Goal: Task Accomplishment & Management: Use online tool/utility

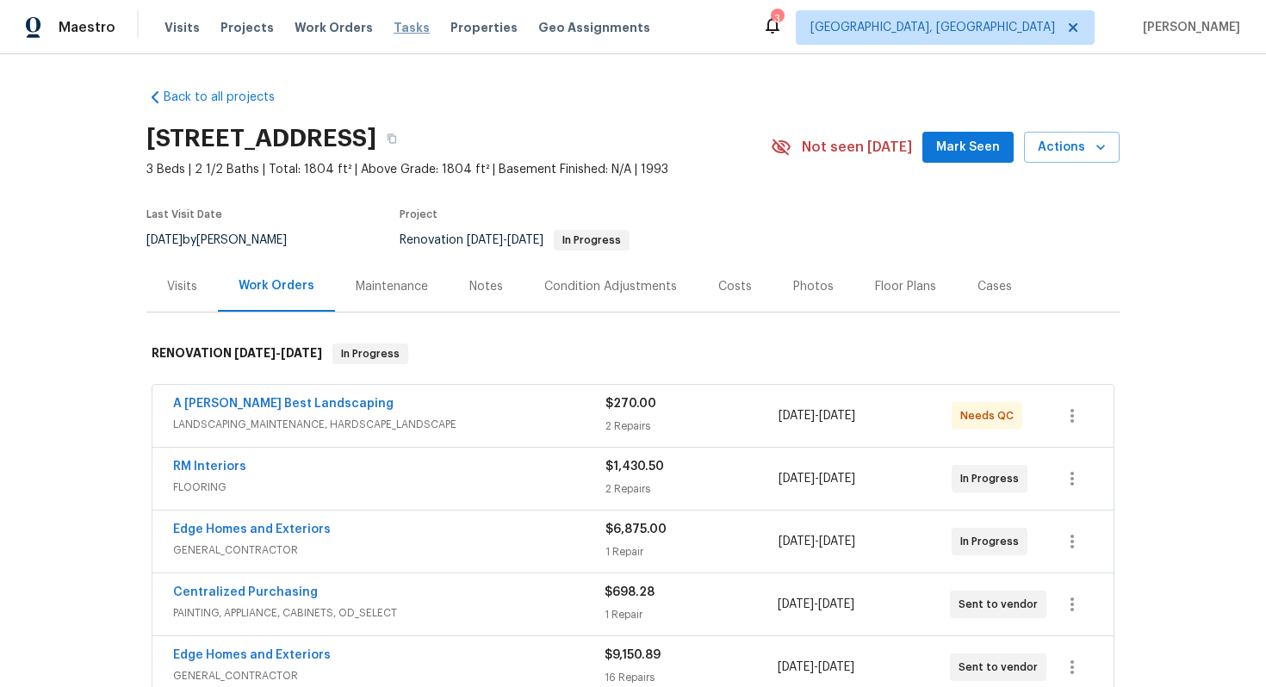
click at [394, 28] on span "Tasks" at bounding box center [412, 28] width 36 height 12
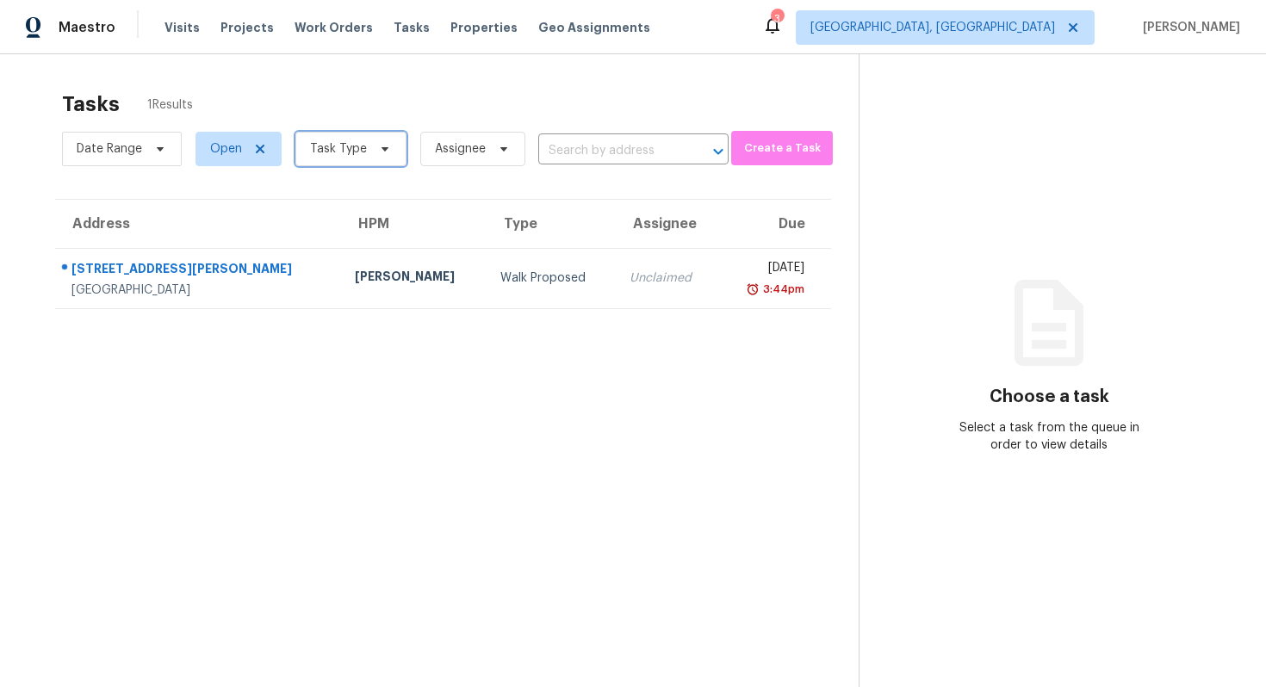
click at [362, 152] on span "Task Type" at bounding box center [338, 148] width 57 height 17
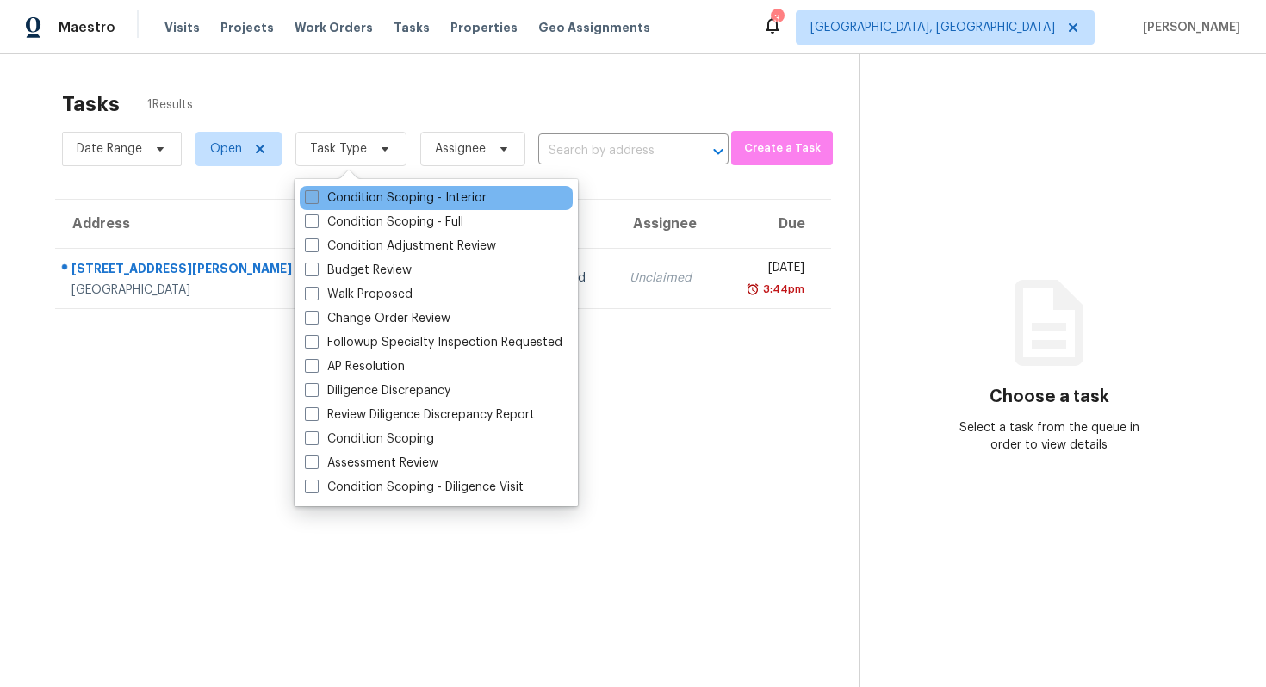
click at [391, 197] on label "Condition Scoping - Interior" at bounding box center [396, 197] width 182 height 17
click at [316, 197] on input "Condition Scoping - Interior" at bounding box center [310, 194] width 11 height 11
checkbox input "true"
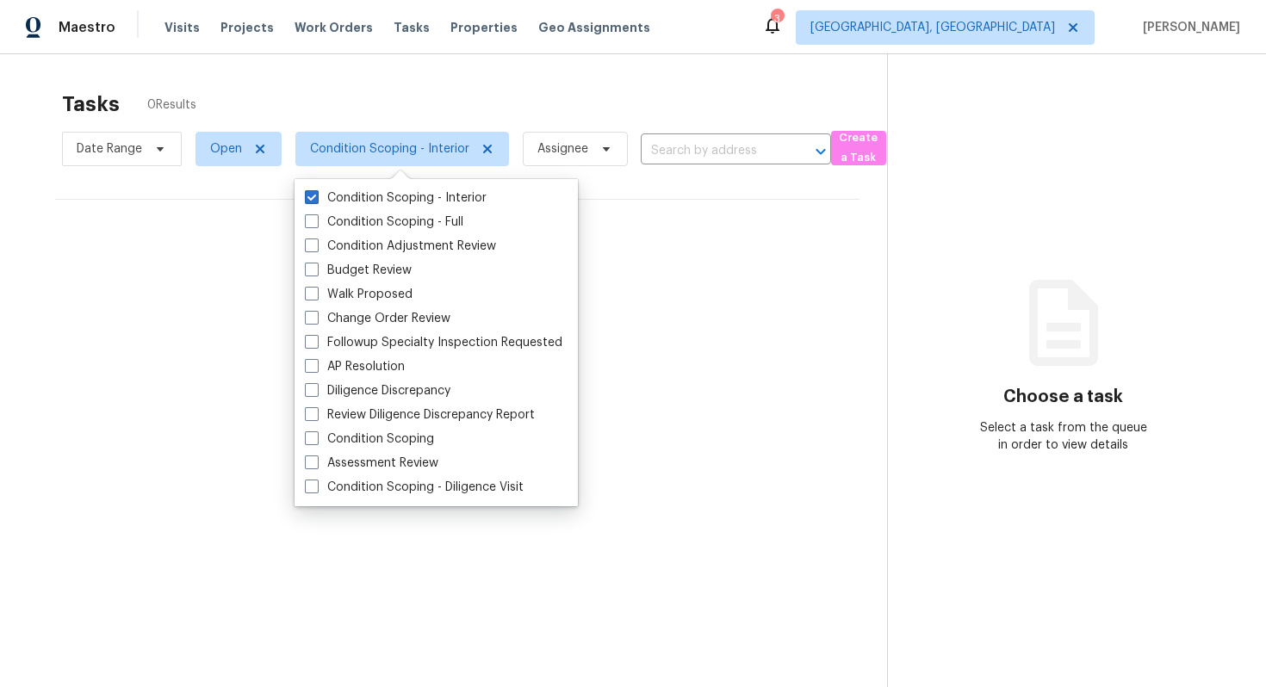
click at [573, 92] on div "Tasks 0 Results" at bounding box center [474, 104] width 825 height 45
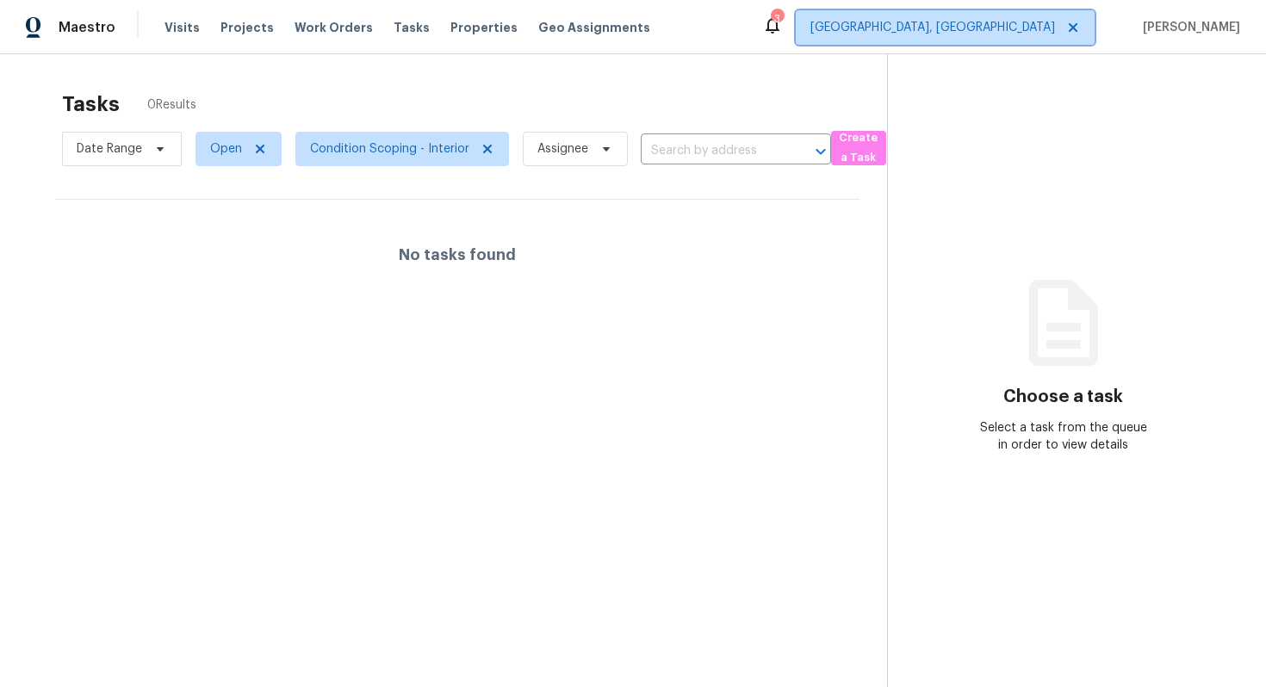
click at [1078, 25] on icon at bounding box center [1073, 27] width 9 height 9
click at [1080, 28] on icon at bounding box center [1073, 28] width 14 height 14
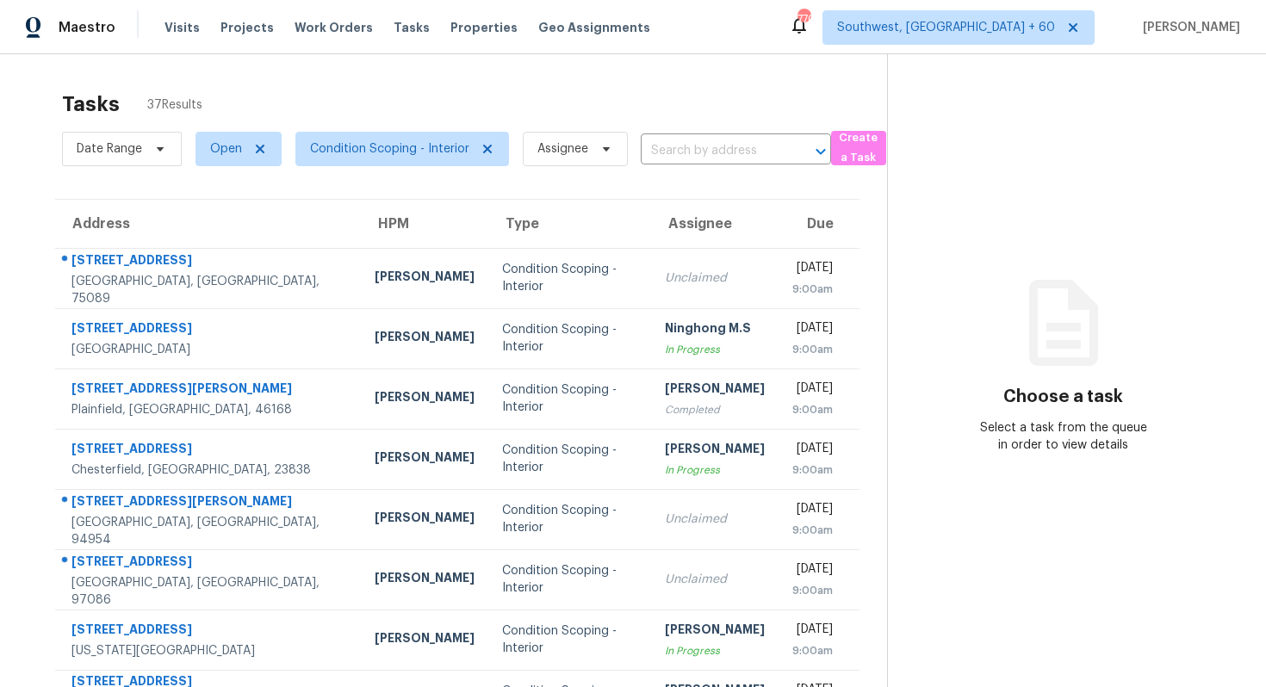
click at [444, 63] on div "Tasks 37 Results Date Range Open Condition Scoping - Interior Assignee ​ Create…" at bounding box center [633, 484] width 1266 height 860
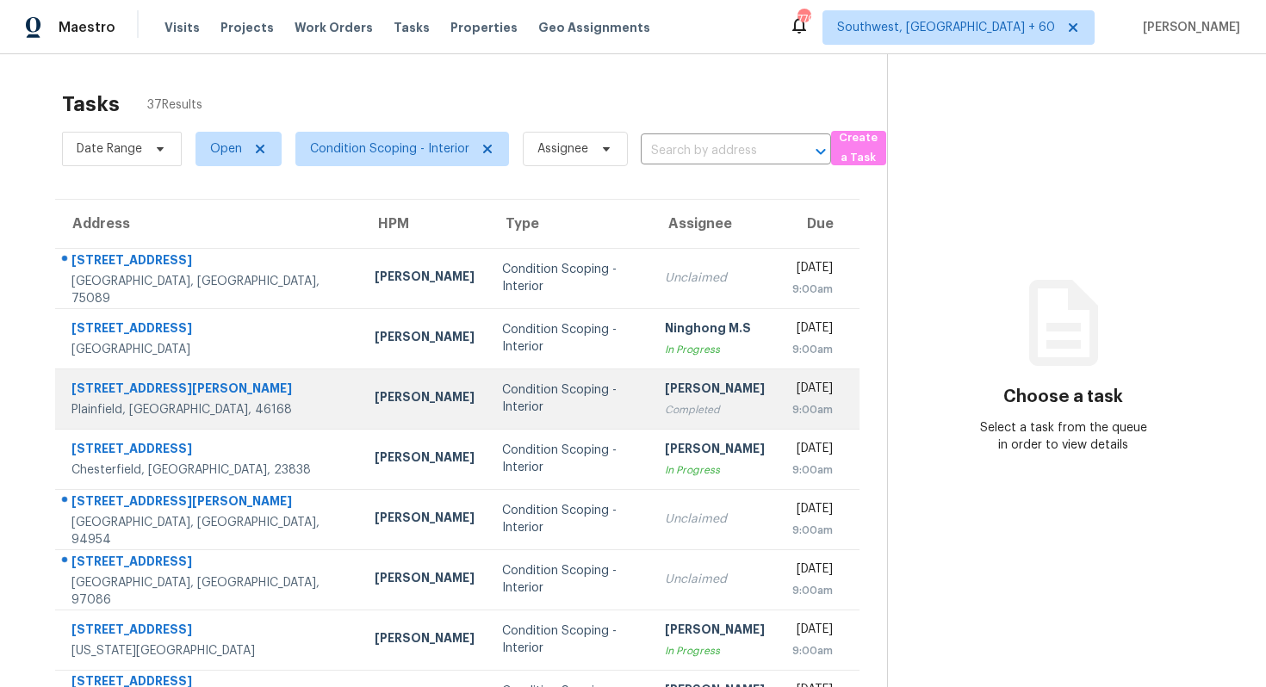
scroll to position [209, 0]
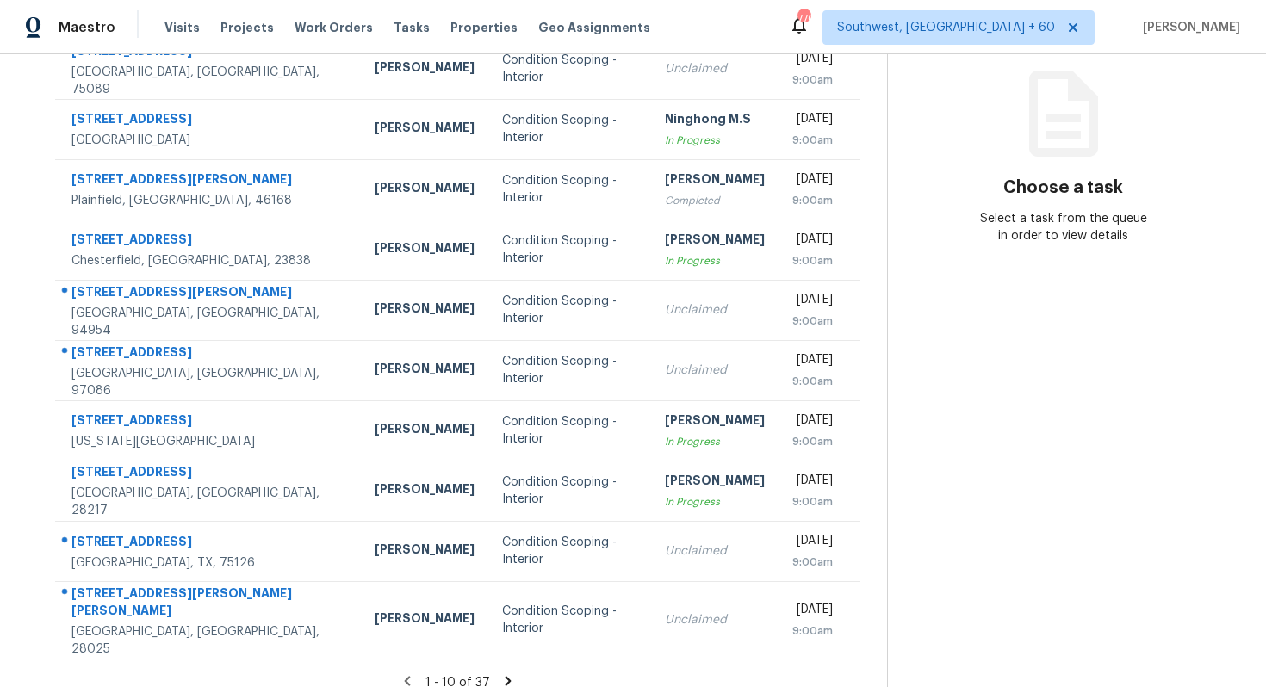
click at [500, 674] on icon at bounding box center [508, 682] width 16 height 16
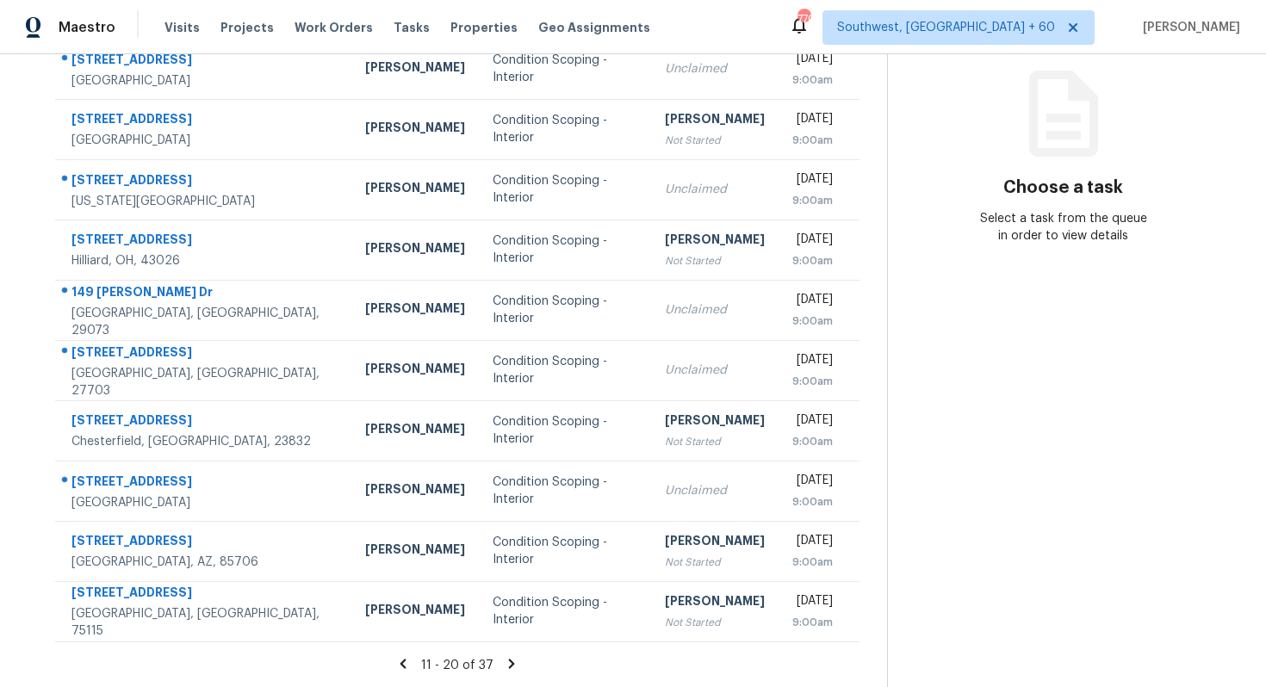
click at [515, 656] on icon at bounding box center [512, 664] width 16 height 16
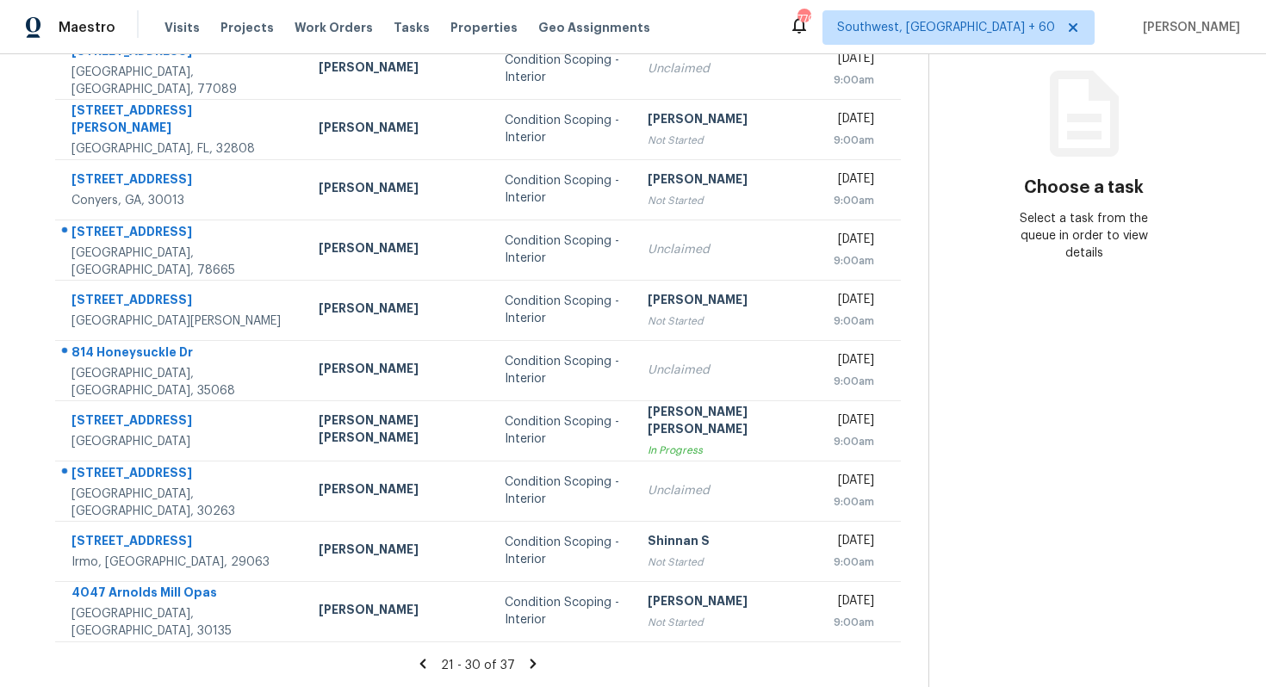
click at [531, 660] on icon at bounding box center [534, 663] width 6 height 9
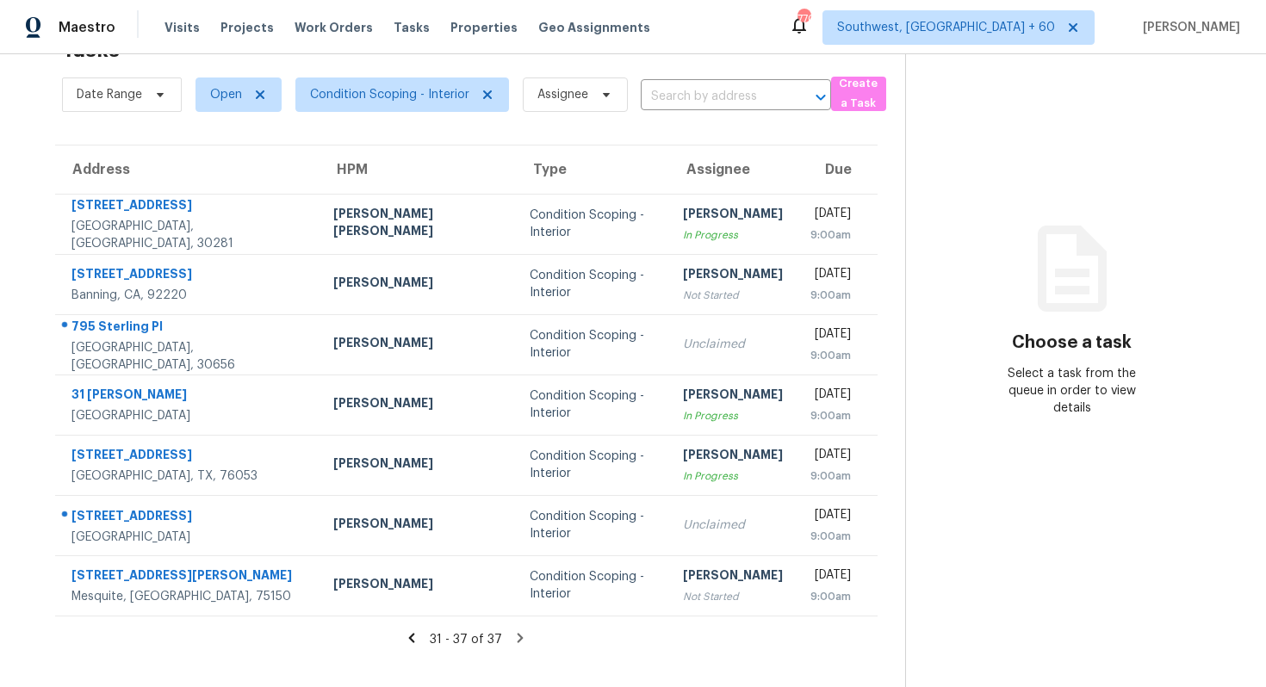
click at [407, 634] on icon at bounding box center [412, 639] width 16 height 16
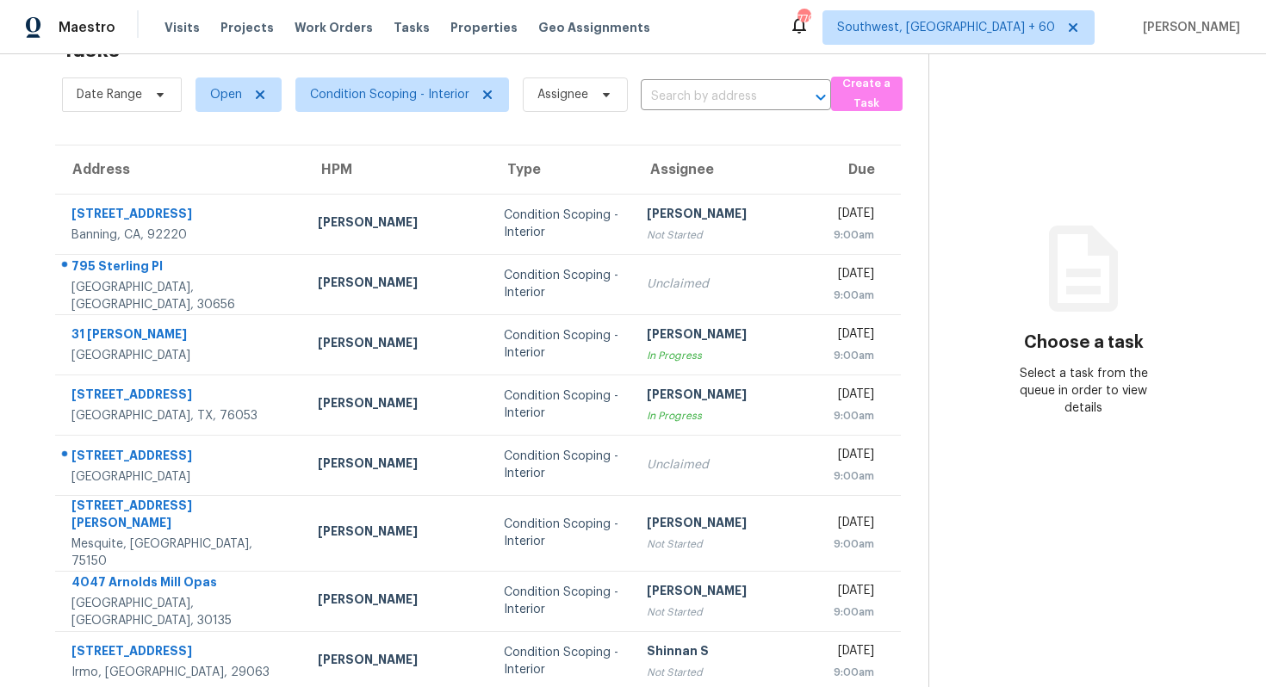
scroll to position [209, 0]
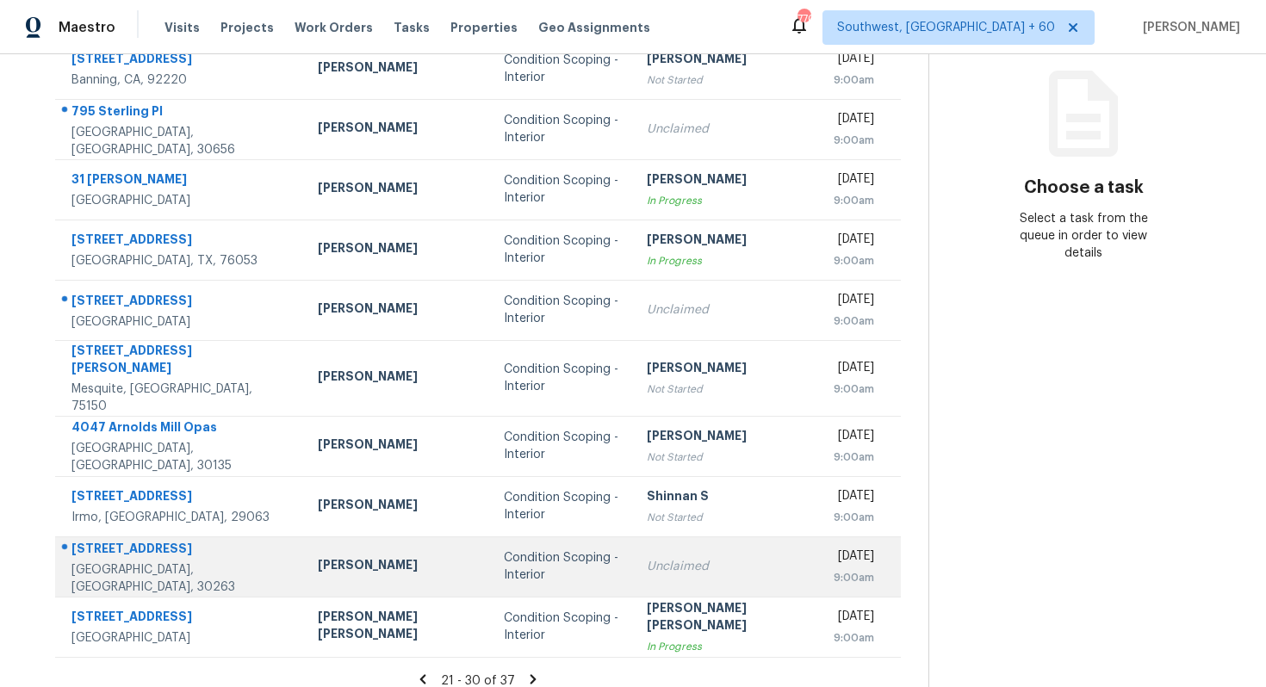
click at [647, 558] on div "Unclaimed" at bounding box center [726, 566] width 158 height 17
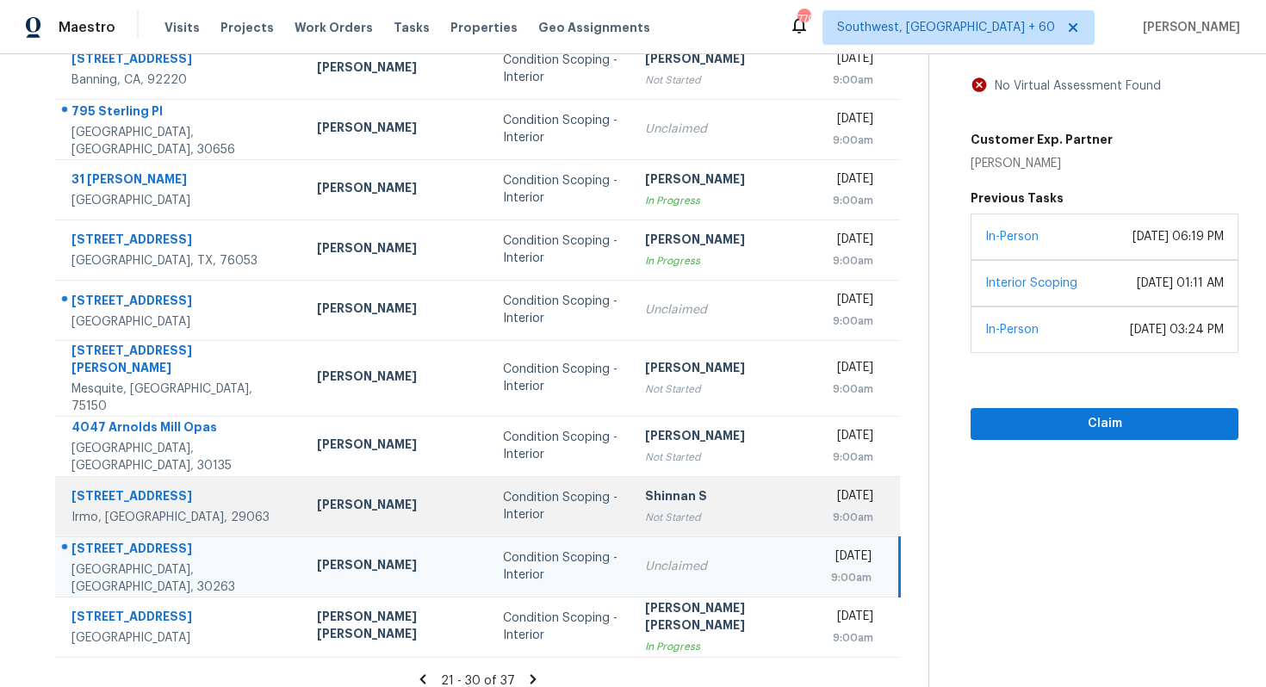
click at [645, 509] on div "Not Started" at bounding box center [724, 517] width 158 height 17
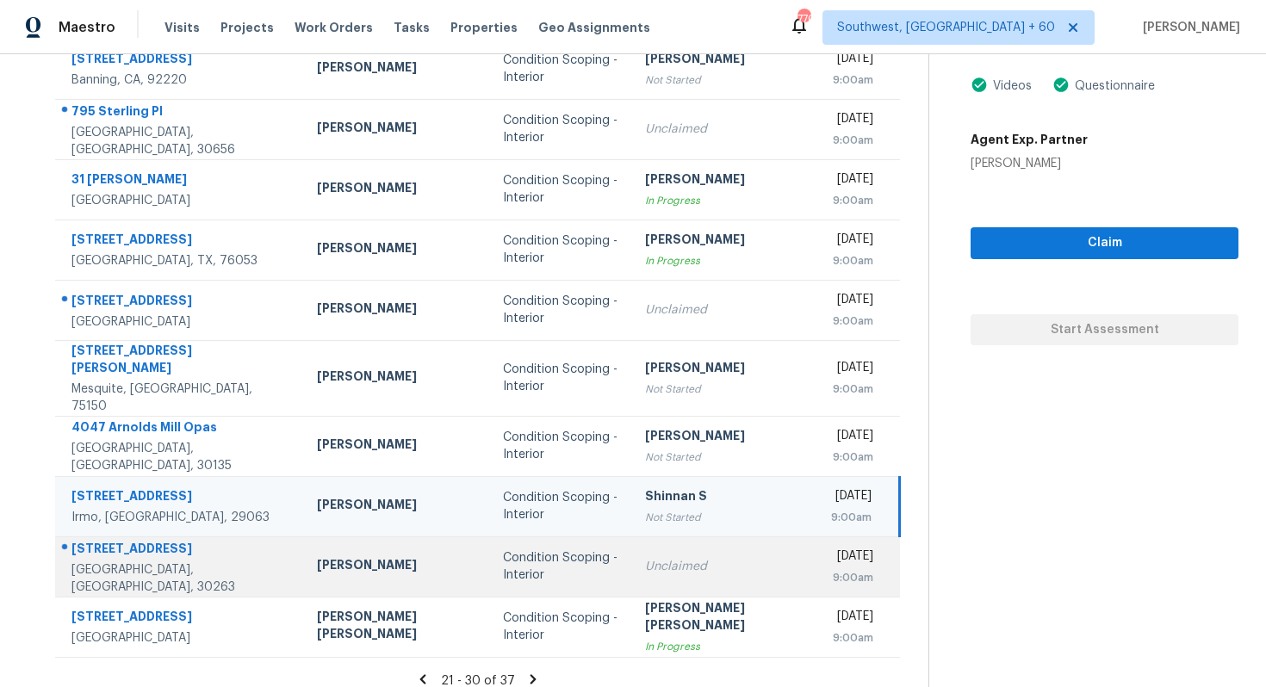
click at [650, 558] on div "Unclaimed" at bounding box center [724, 566] width 158 height 17
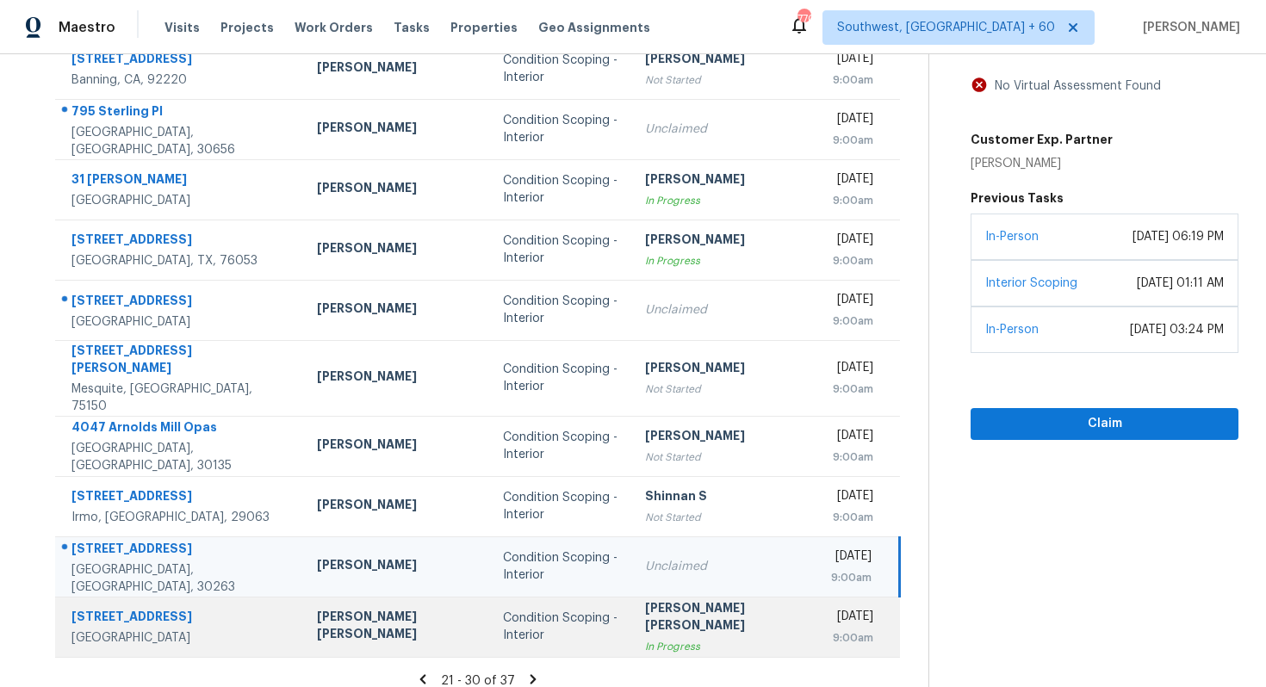
click at [655, 638] on div "In Progress" at bounding box center [724, 646] width 158 height 17
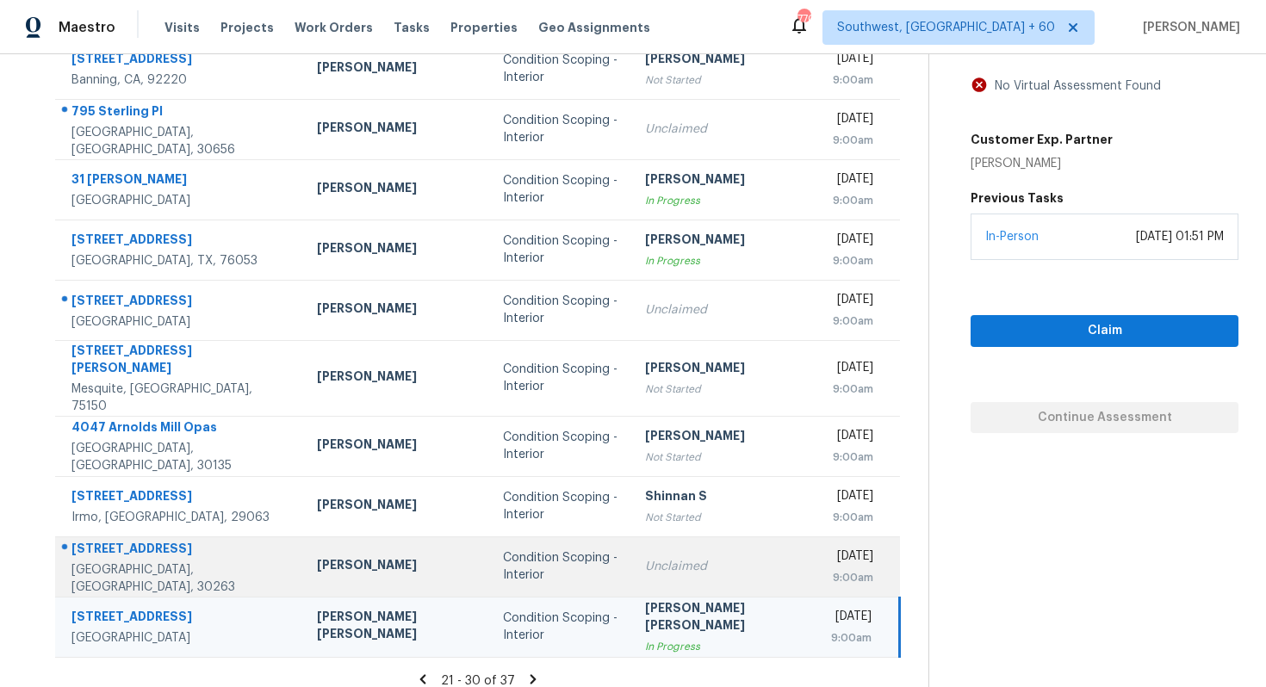
click at [516, 563] on div "Condition Scoping - Interior" at bounding box center [560, 567] width 115 height 34
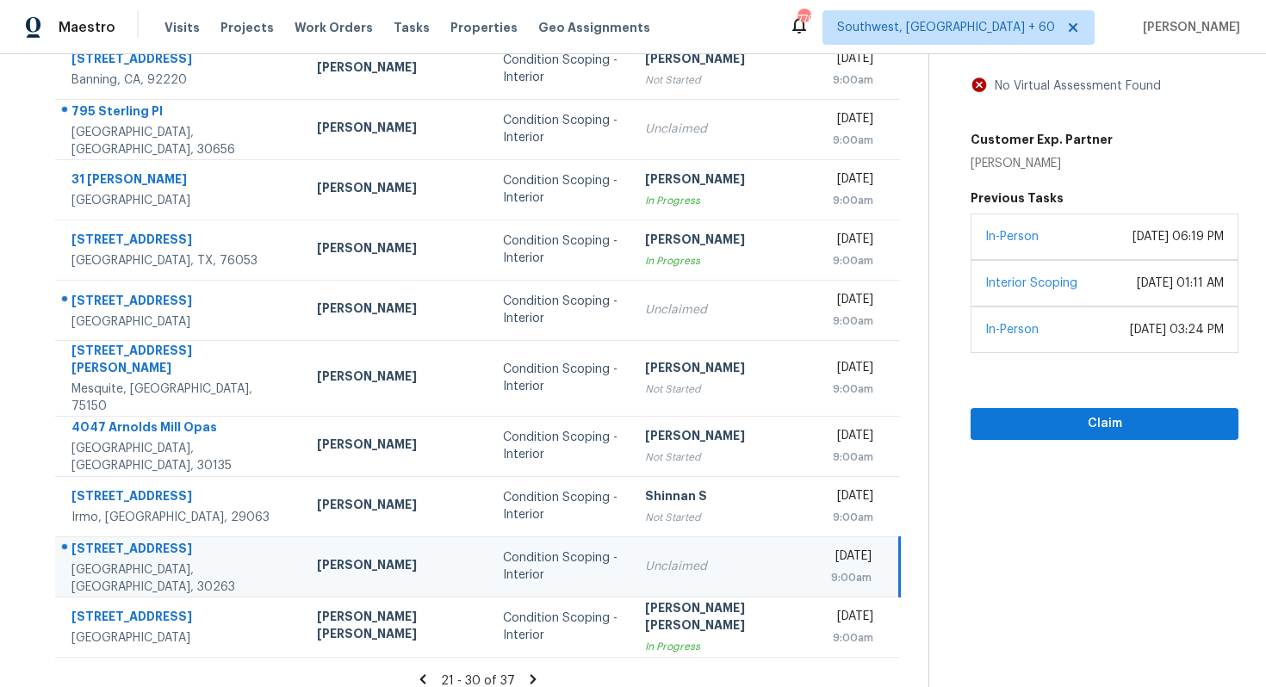
drag, startPoint x: 666, startPoint y: 650, endPoint x: 682, endPoint y: 651, distance: 16.4
click at [666, 651] on section "Tasks 37 Results Date Range Open Condition Scoping - Interior Assignee ​ Create…" at bounding box center [478, 288] width 901 height 831
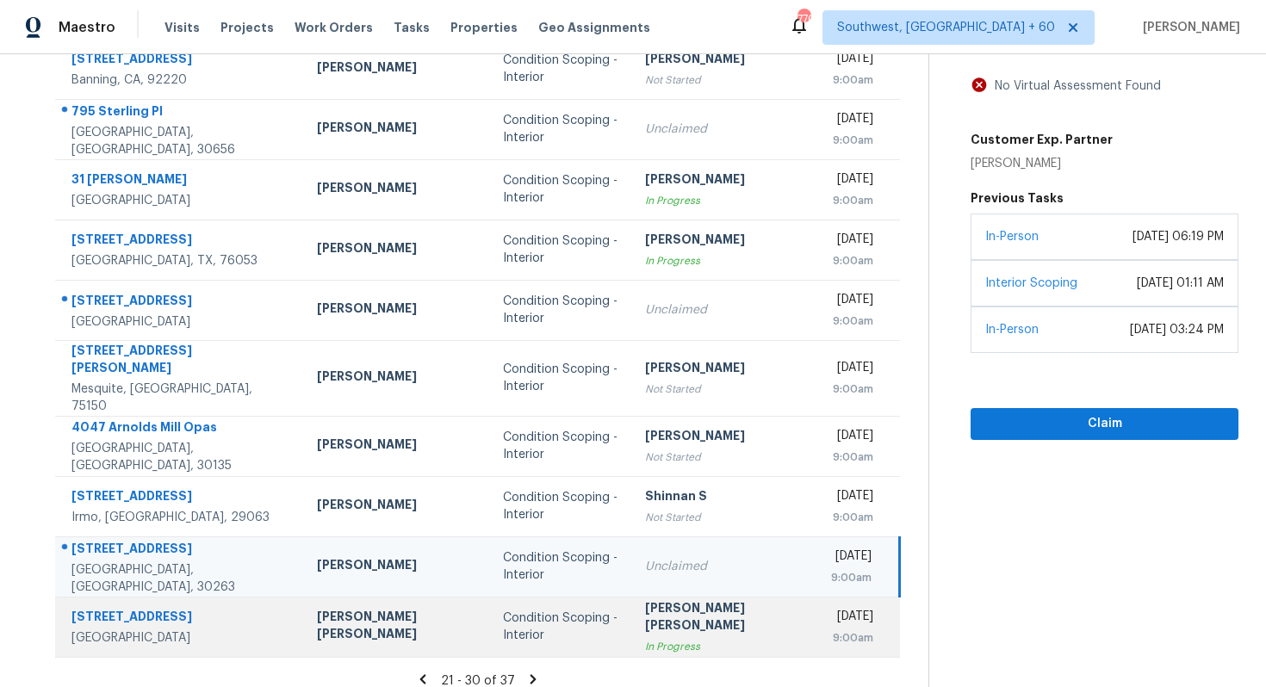
click at [677, 638] on div "In Progress" at bounding box center [724, 646] width 158 height 17
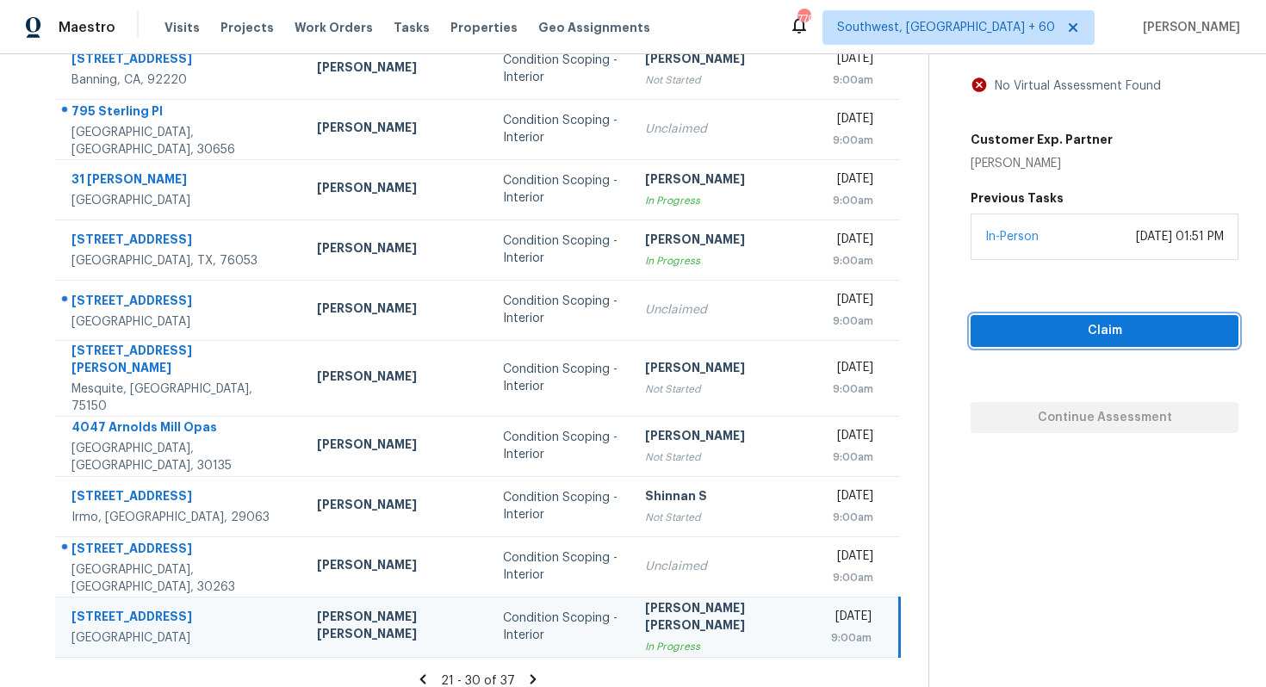
click at [987, 339] on span "Claim" at bounding box center [1105, 331] width 240 height 22
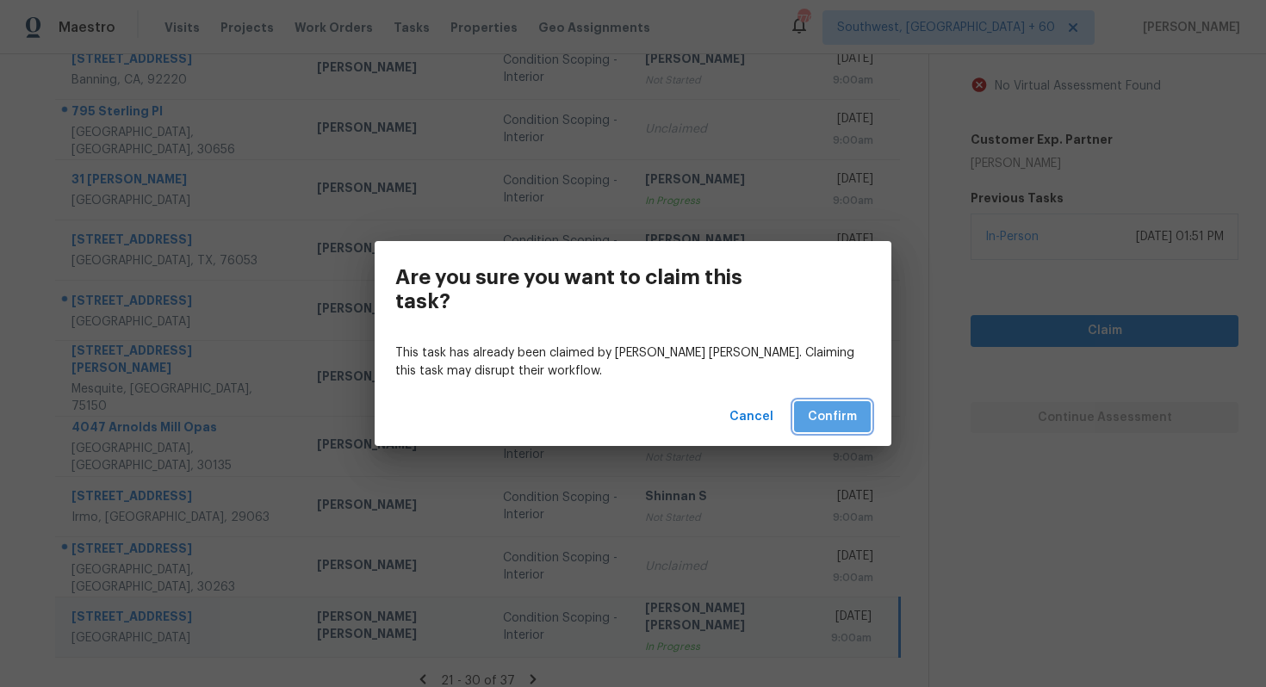
click at [834, 423] on span "Confirm" at bounding box center [832, 418] width 49 height 22
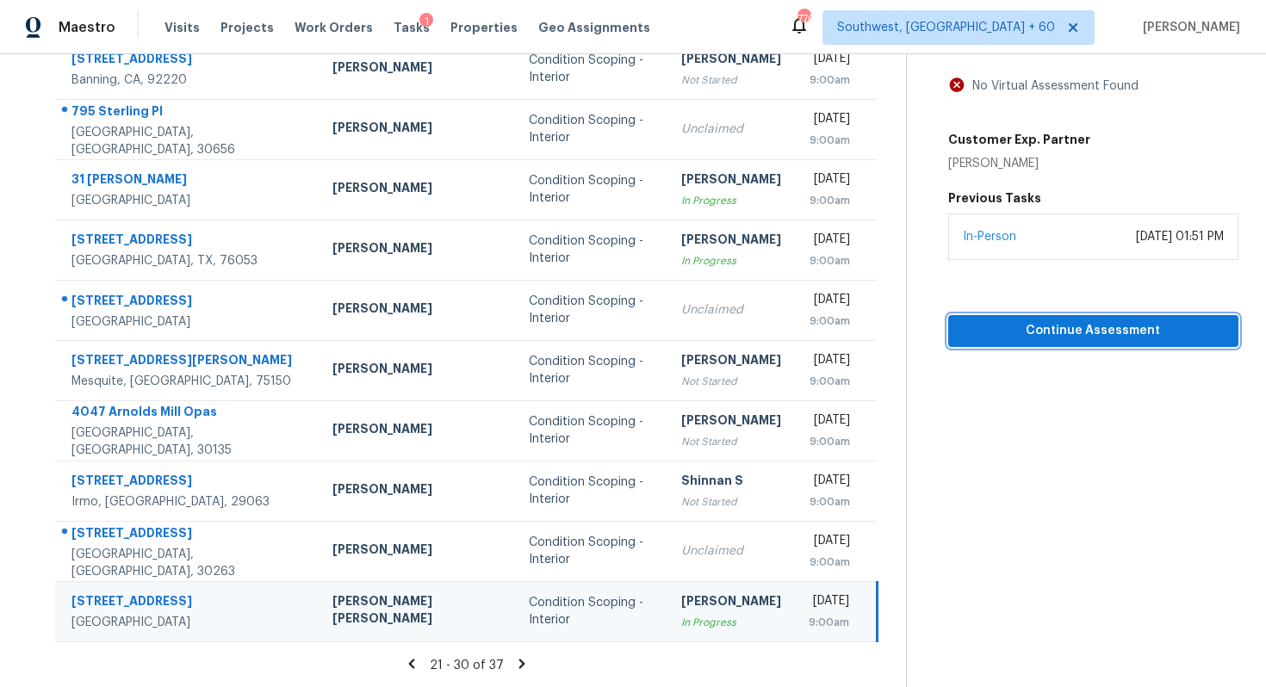
click at [1036, 338] on span "Continue Assessment" at bounding box center [1093, 331] width 263 height 22
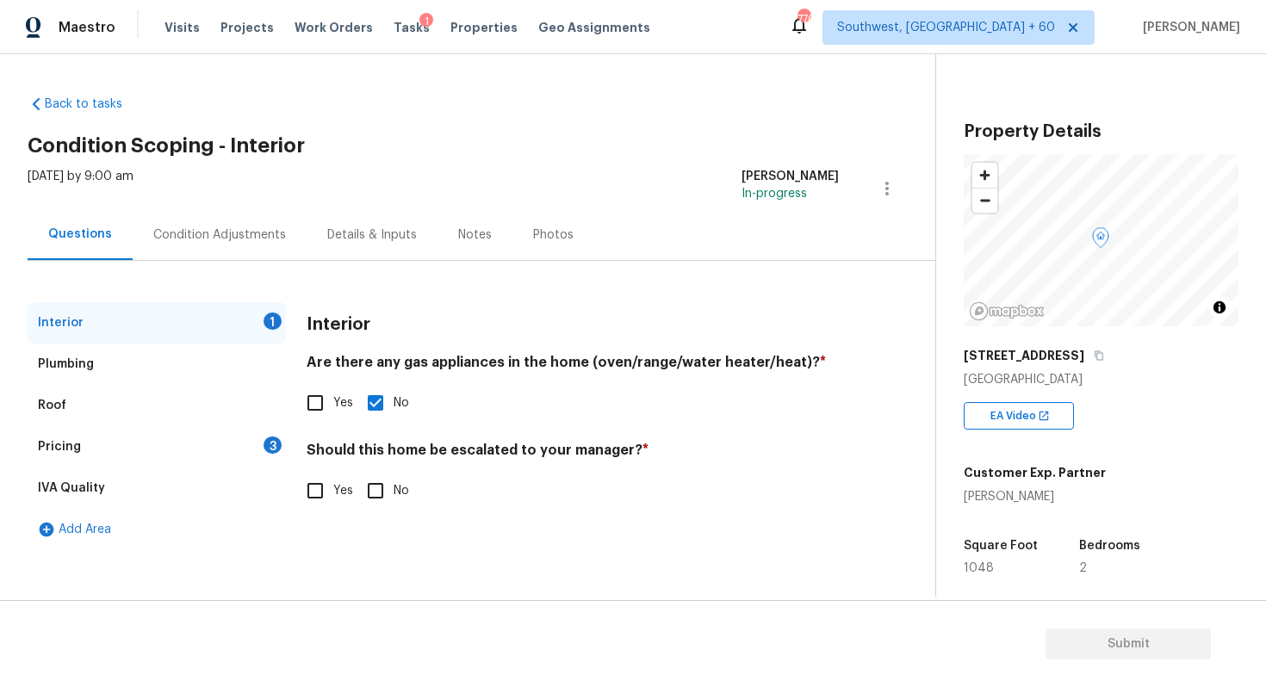
click at [213, 240] on div "Condition Adjustments" at bounding box center [219, 235] width 133 height 17
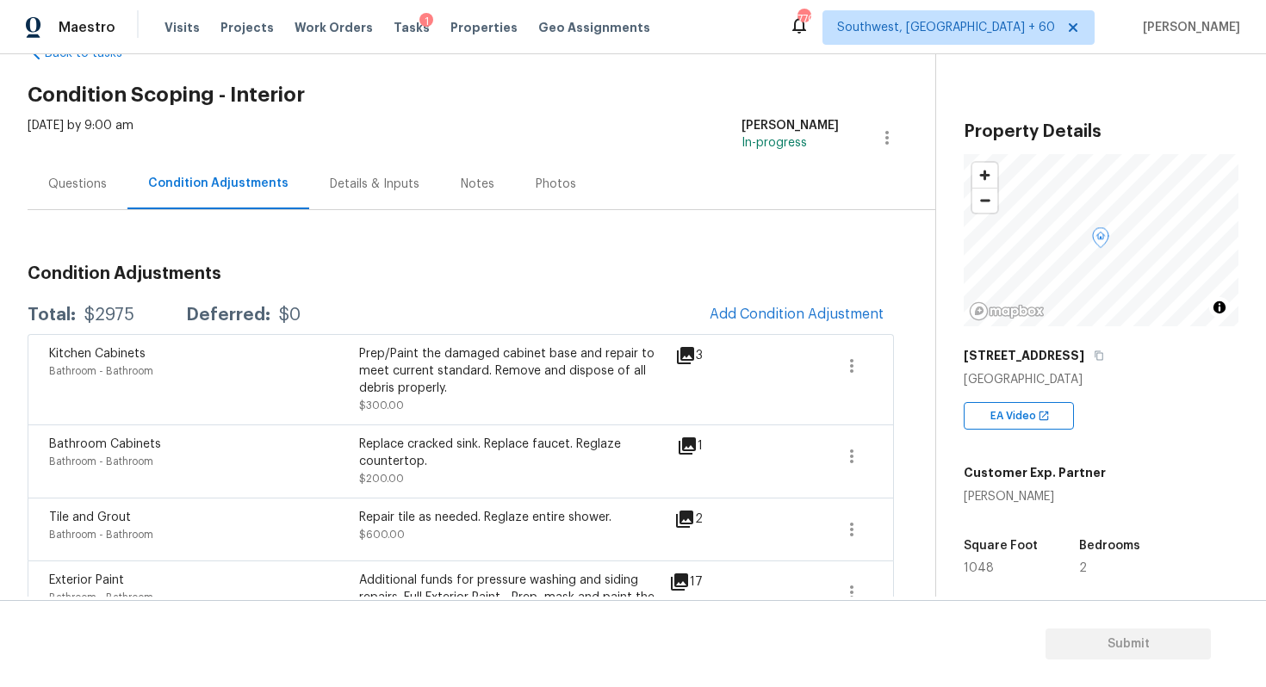
scroll to position [34, 0]
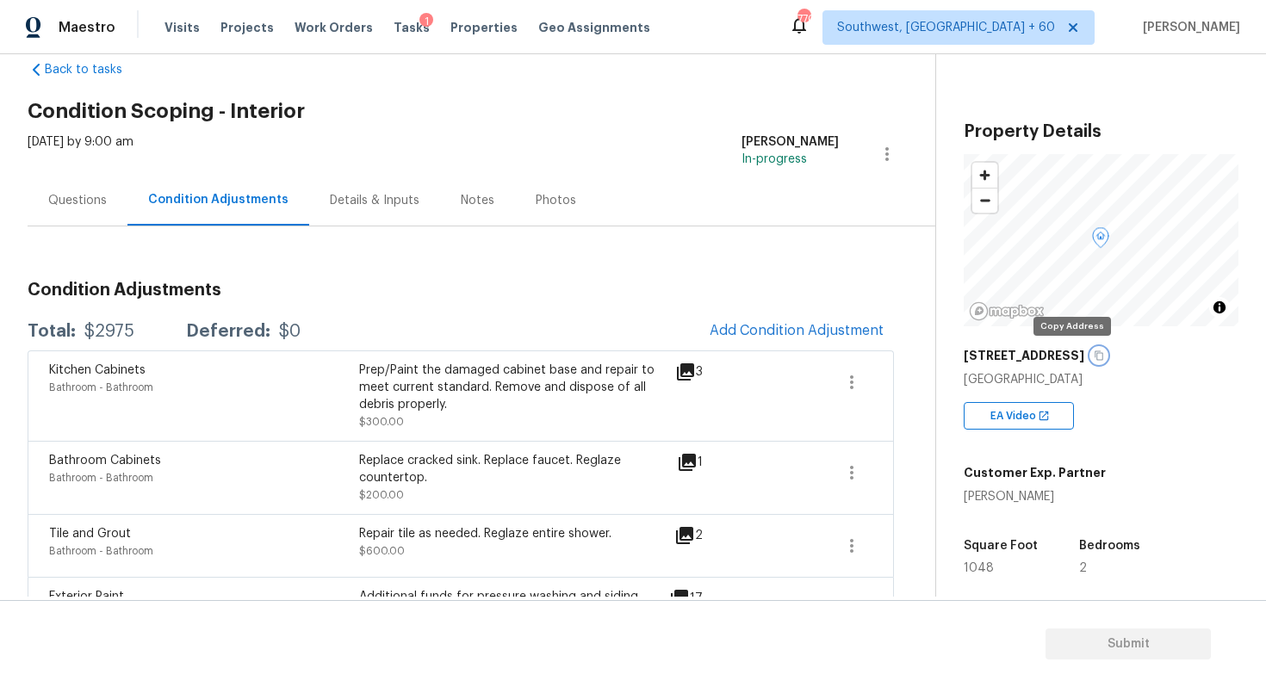
click at [1094, 354] on icon "button" at bounding box center [1099, 356] width 10 height 10
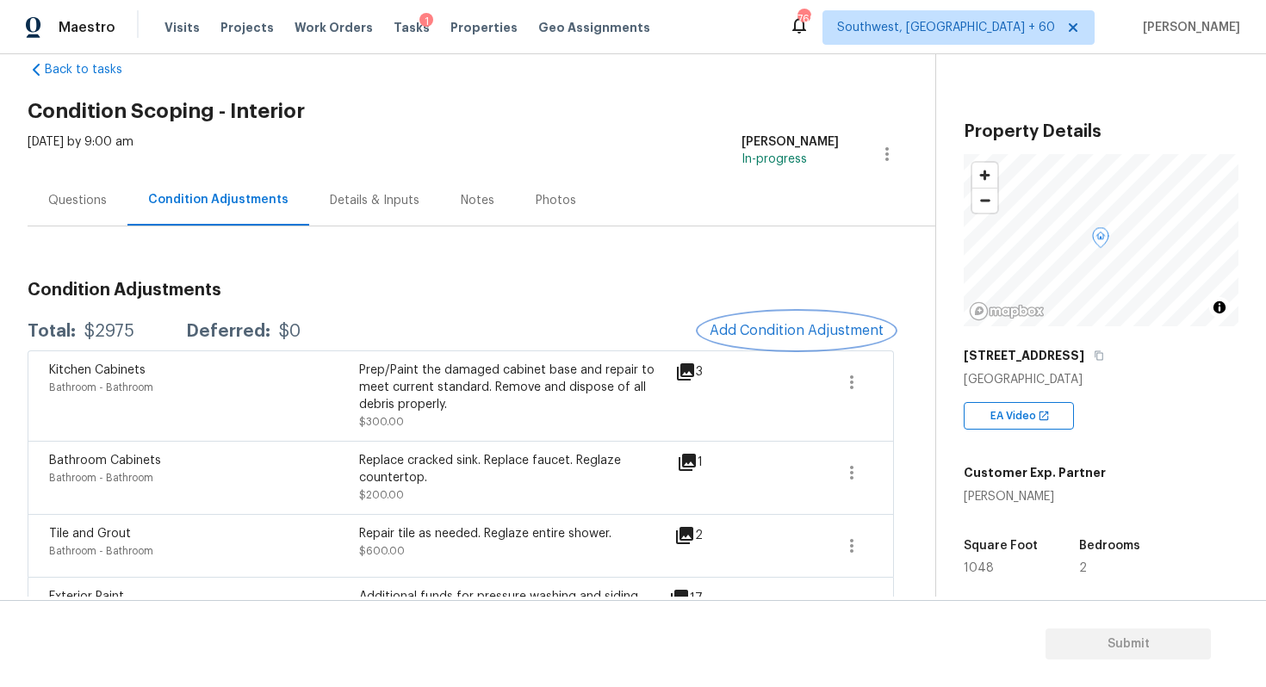
click at [756, 331] on span "Add Condition Adjustment" at bounding box center [797, 331] width 174 height 16
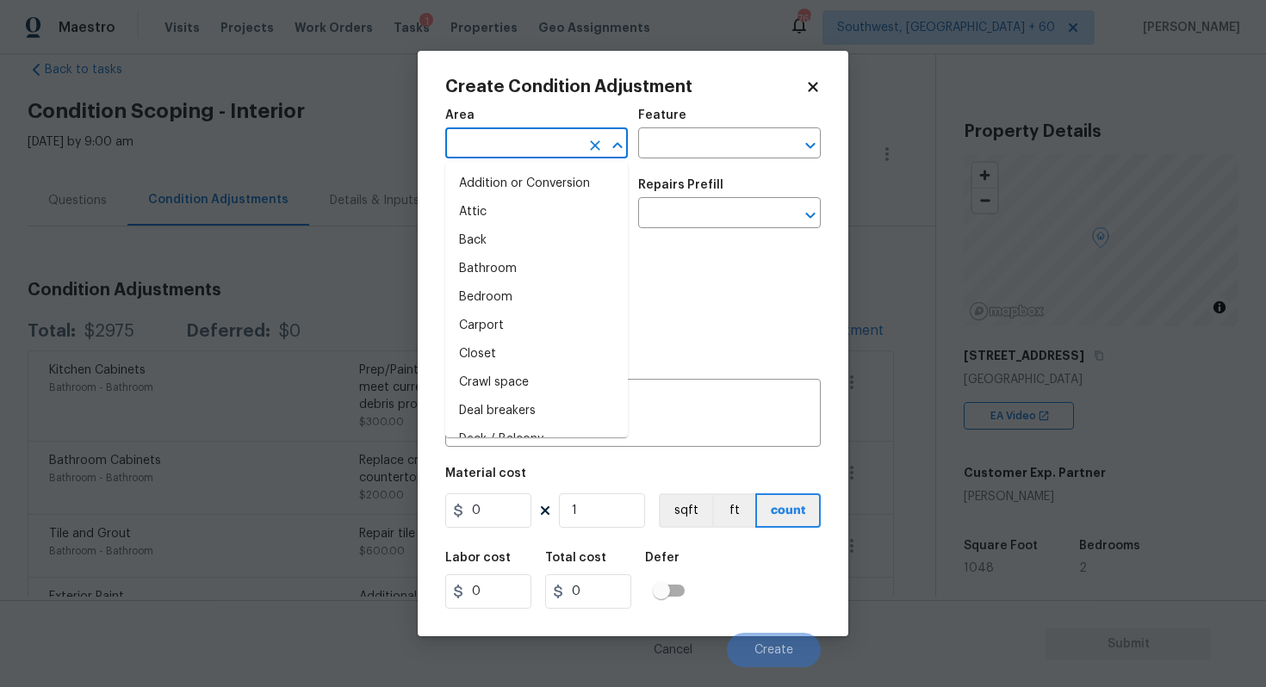
click at [485, 158] on input "text" at bounding box center [512, 145] width 134 height 27
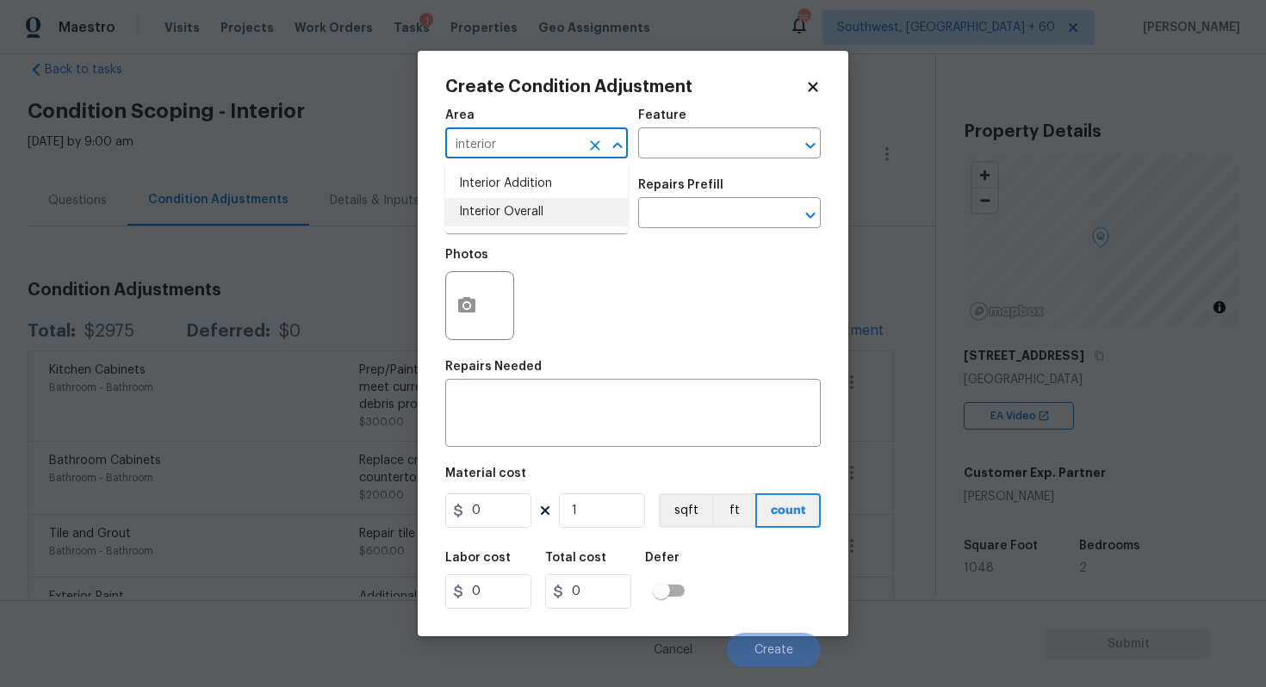
click at [514, 217] on li "Interior Overall" at bounding box center [536, 212] width 183 height 28
type input "Interior Overall"
click at [674, 144] on input "text" at bounding box center [705, 145] width 134 height 27
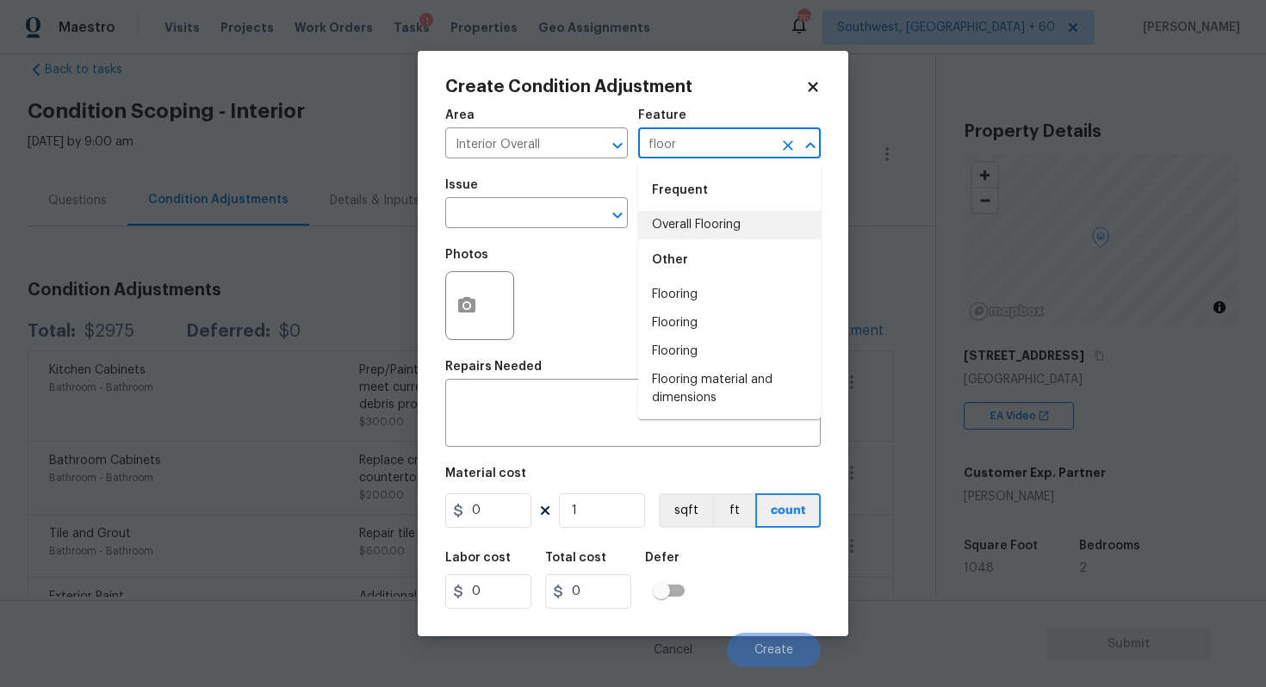
click at [681, 214] on li "Overall Flooring" at bounding box center [729, 225] width 183 height 28
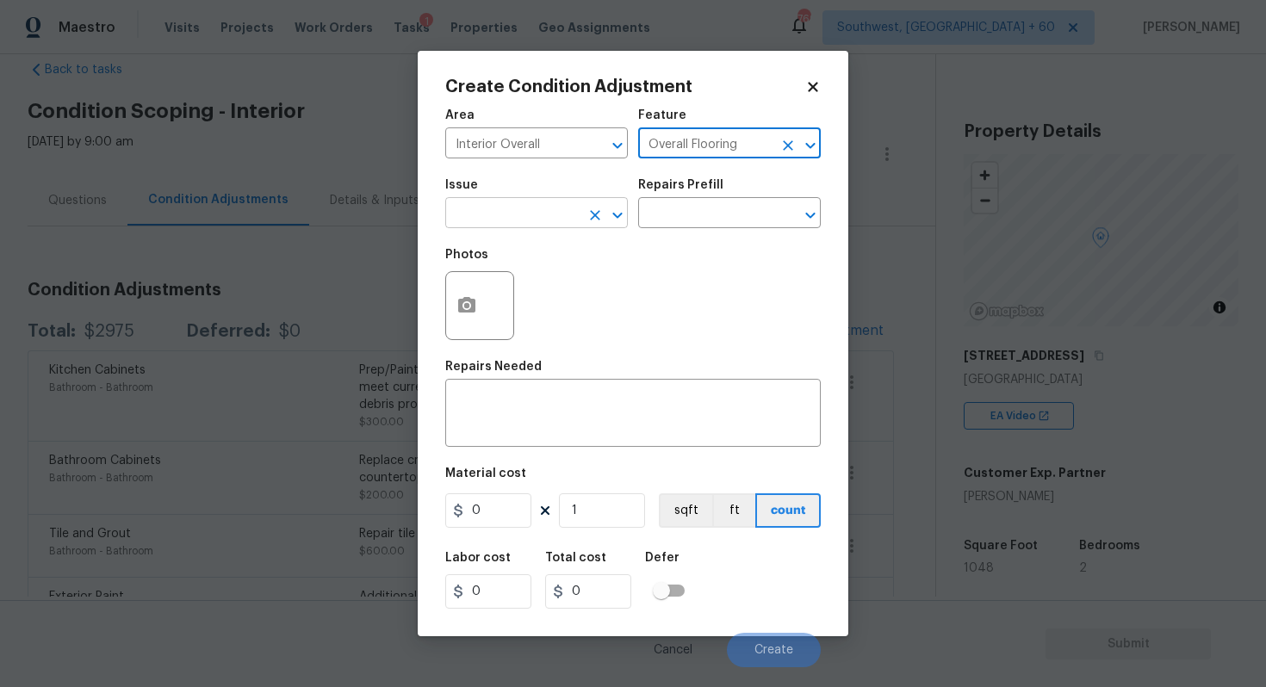
type input "Overall Flooring"
click at [556, 221] on input "text" at bounding box center [512, 215] width 134 height 27
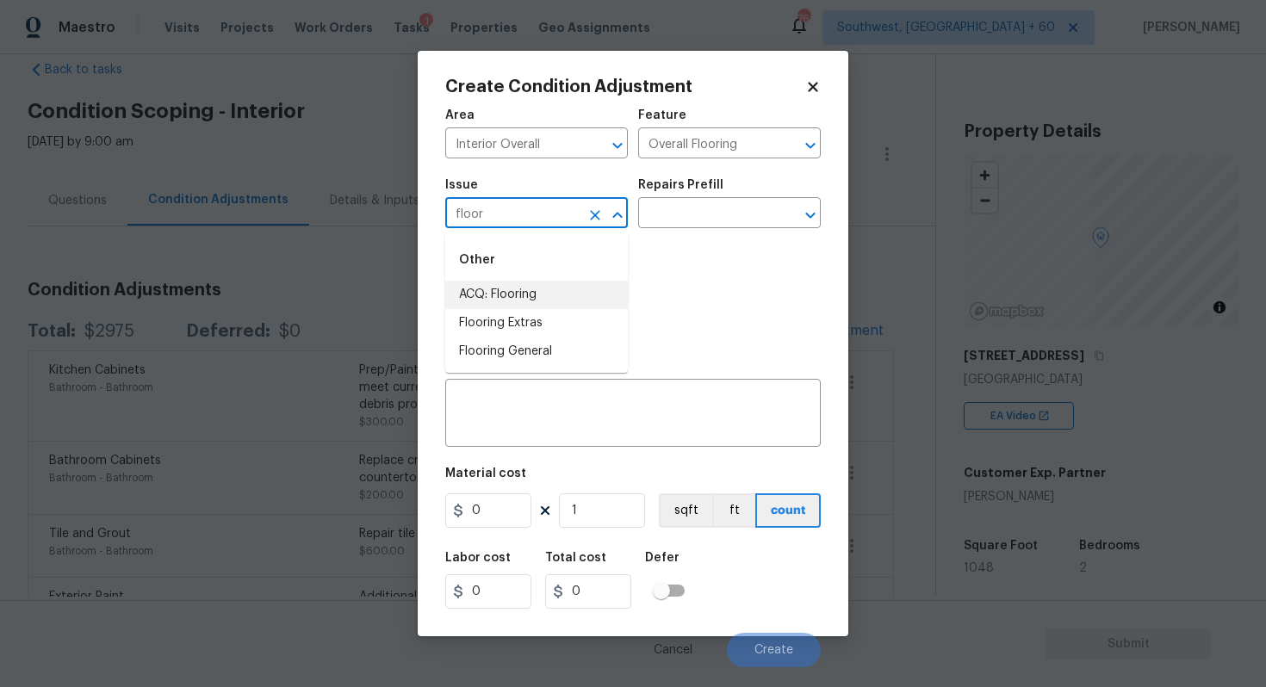
drag, startPoint x: 556, startPoint y: 221, endPoint x: 554, endPoint y: 298, distance: 76.7
click at [554, 298] on body "Maestro Visits Projects Work Orders Tasks 1 Properties Geo Assignments 769 Sout…" at bounding box center [633, 343] width 1266 height 687
click at [579, 289] on li "ACQ: Flooring" at bounding box center [536, 295] width 183 height 28
type input "ACQ: Flooring"
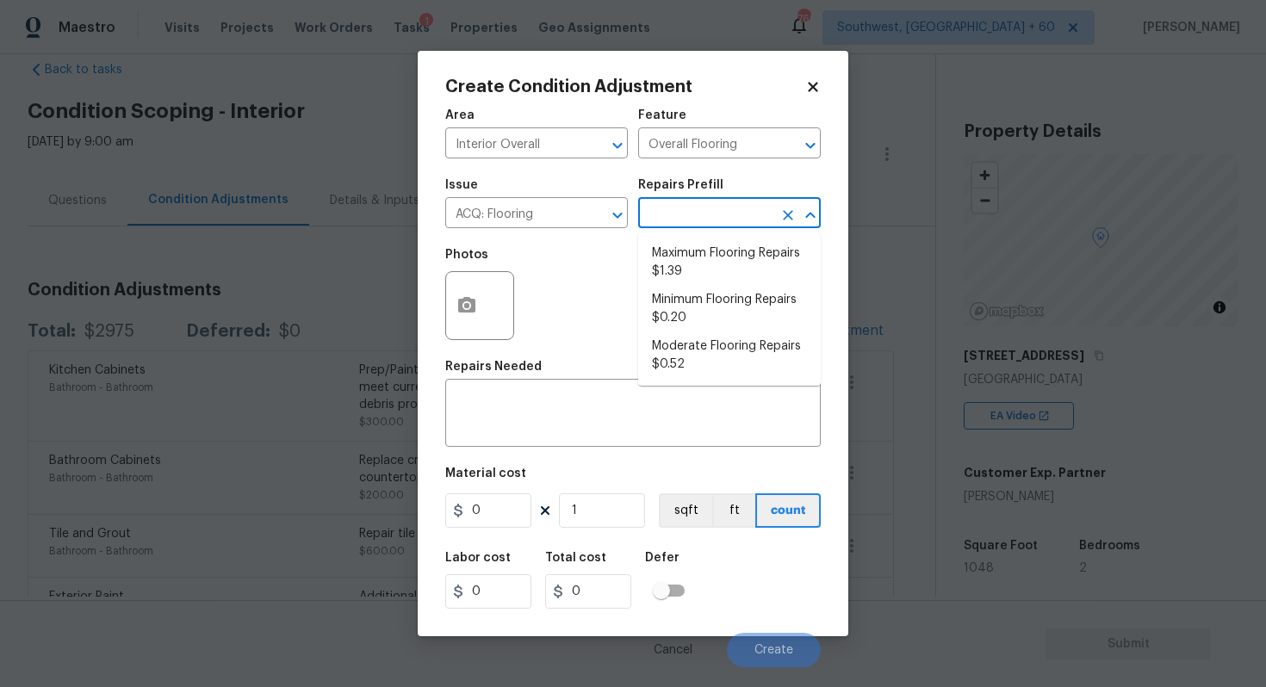
click at [714, 217] on input "text" at bounding box center [705, 215] width 134 height 27
click at [718, 309] on li "Minimum Flooring Repairs $0.20" at bounding box center [729, 309] width 183 height 47
type input "Acquisition"
type textarea "Acquisition Scope: Minimum flooring repairs"
type input "0.2"
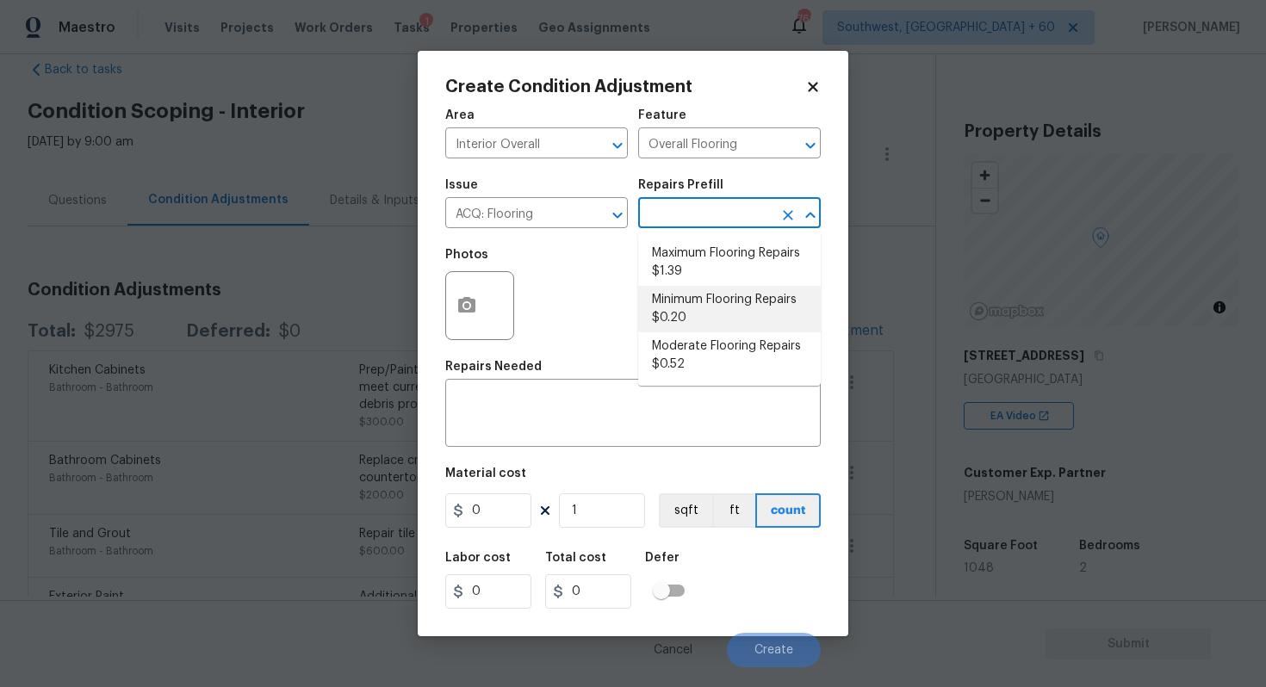
type input "0.2"
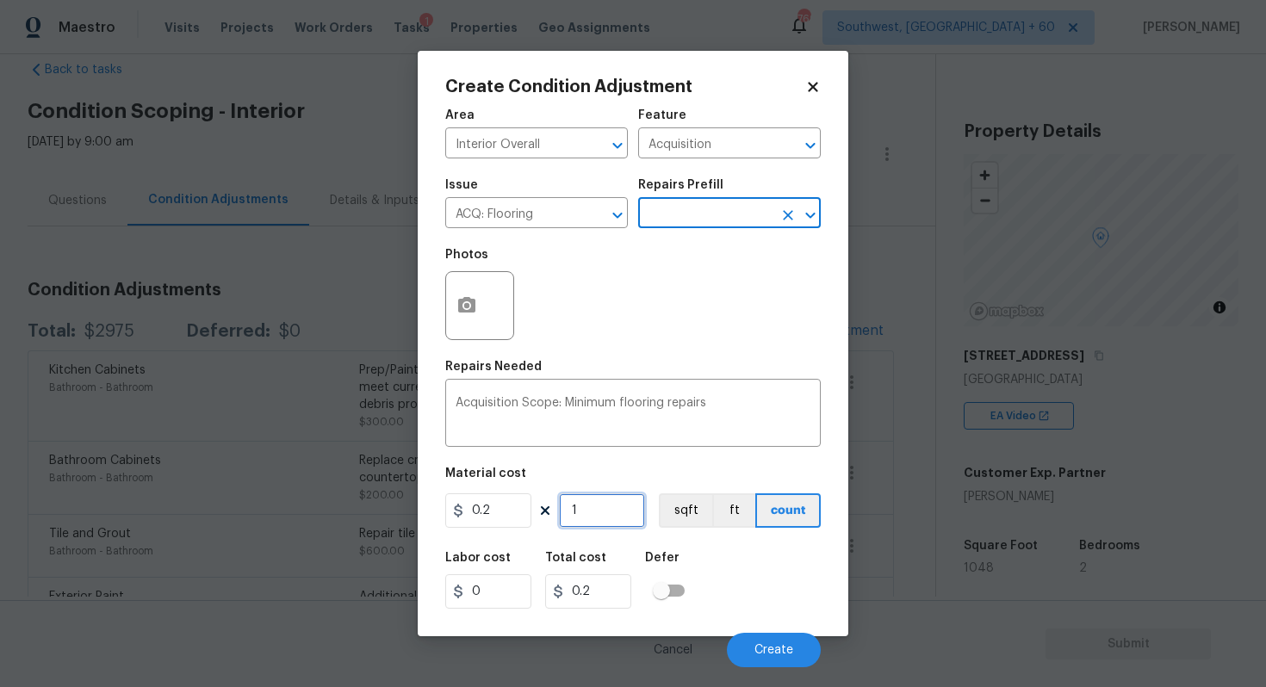
click at [599, 502] on input "1" at bounding box center [602, 511] width 86 height 34
type input "10"
type input "2"
type input "104"
type input "20.8"
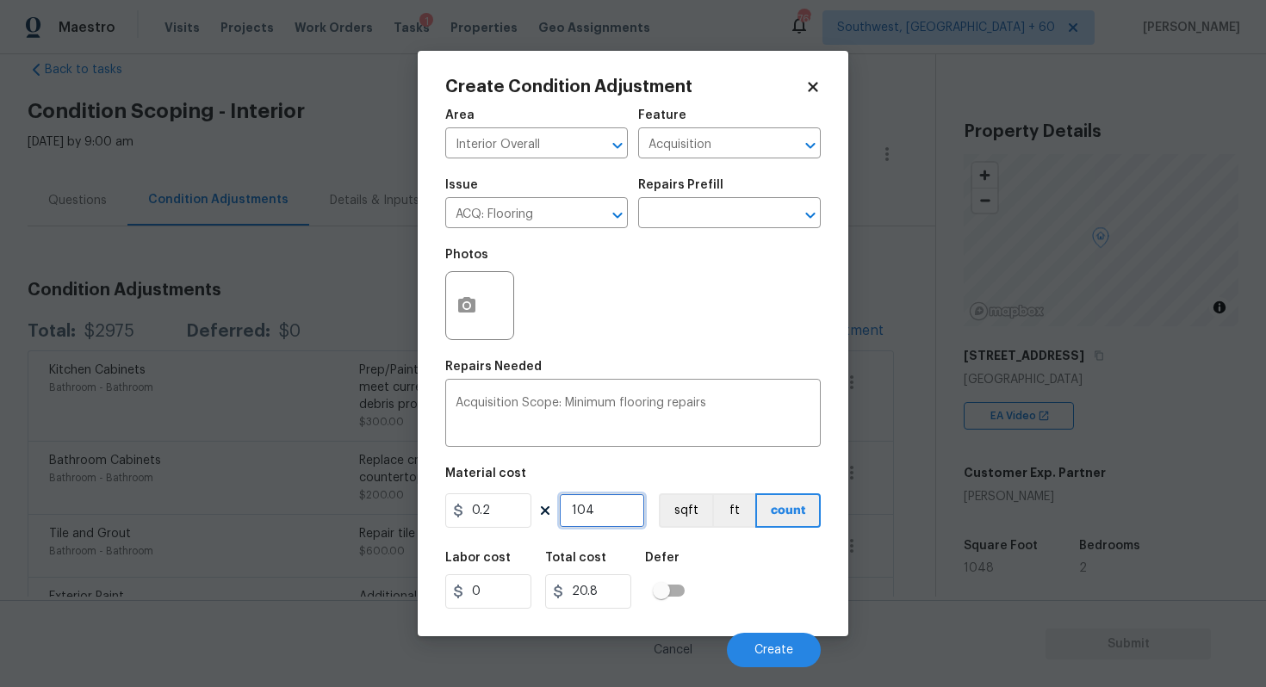
type input "1048"
type input "209.6"
type input "1048"
click at [788, 649] on span "Create" at bounding box center [774, 650] width 39 height 13
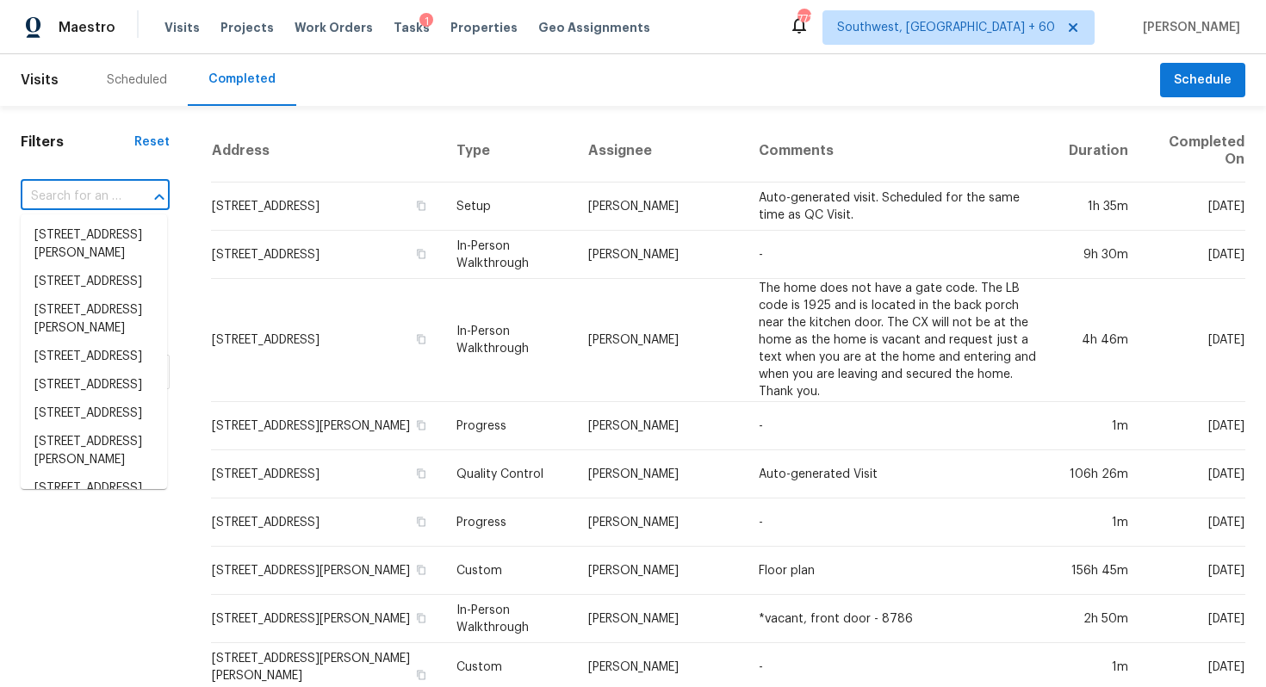
click at [102, 197] on input "text" at bounding box center [71, 196] width 101 height 27
paste input "[STREET_ADDRESS]"
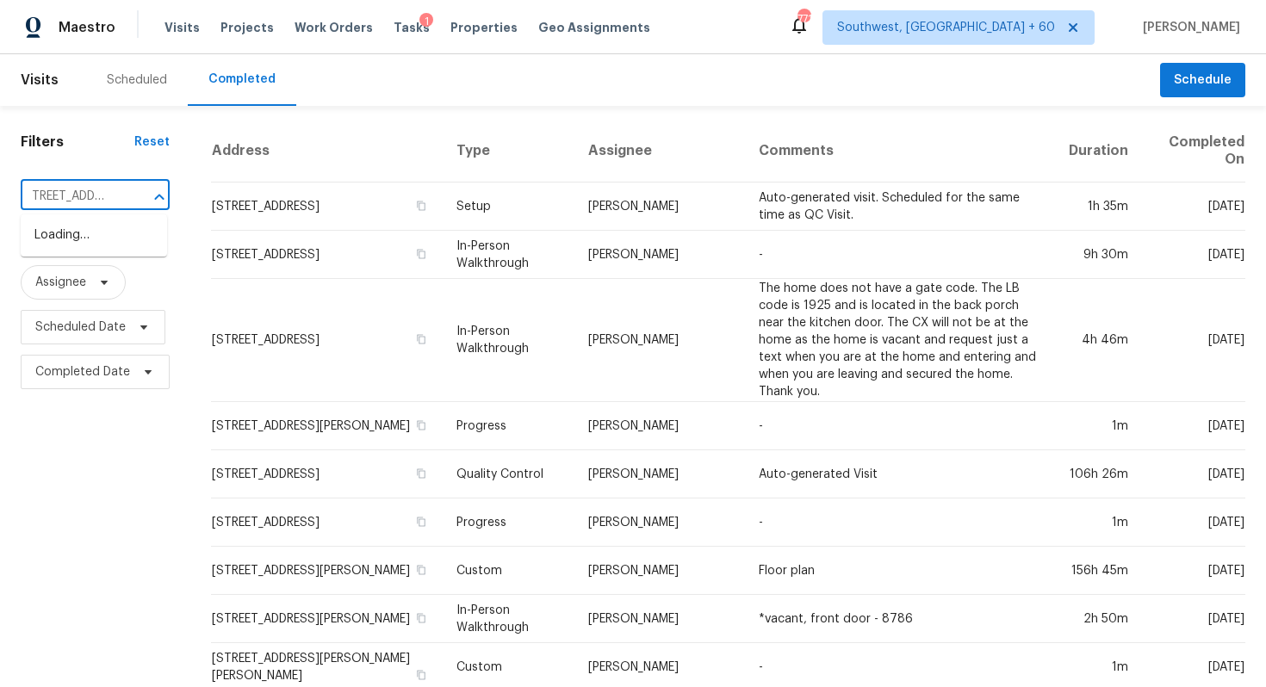
scroll to position [0, 3]
type input "[STREET_ADDRESS]"
click at [105, 250] on li "[STREET_ADDRESS]" at bounding box center [94, 235] width 146 height 28
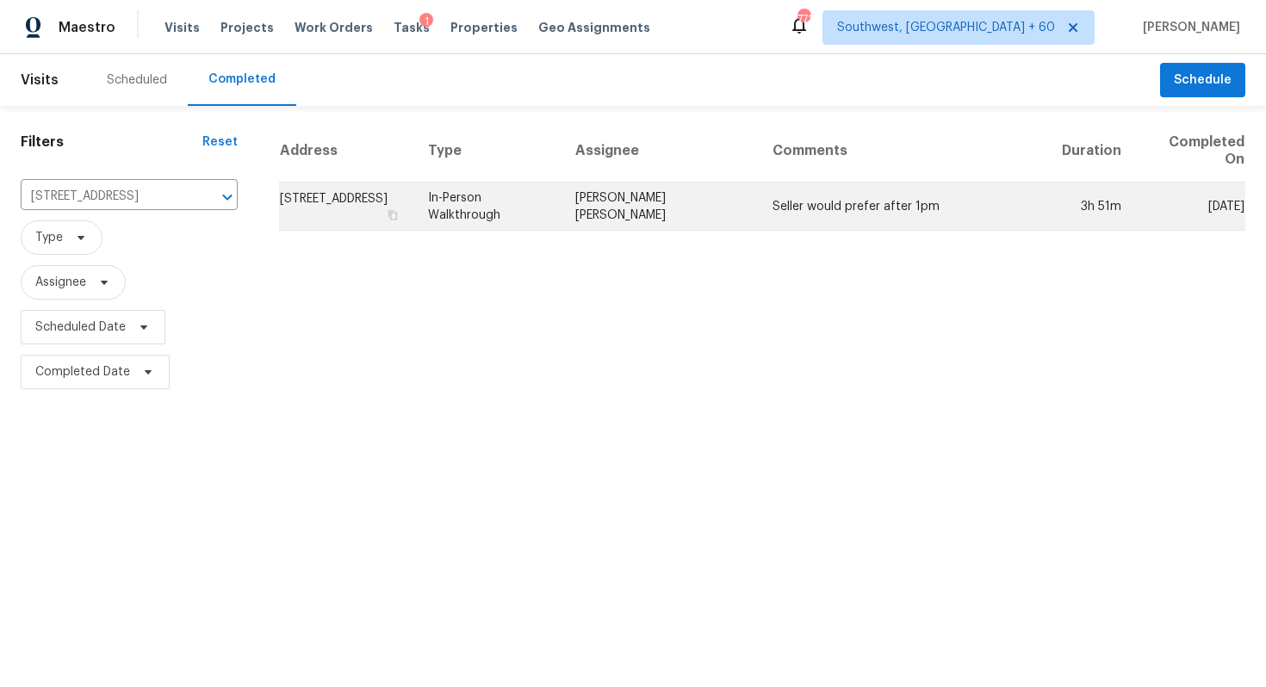
click at [562, 188] on td "In-Person Walkthrough" at bounding box center [487, 207] width 147 height 48
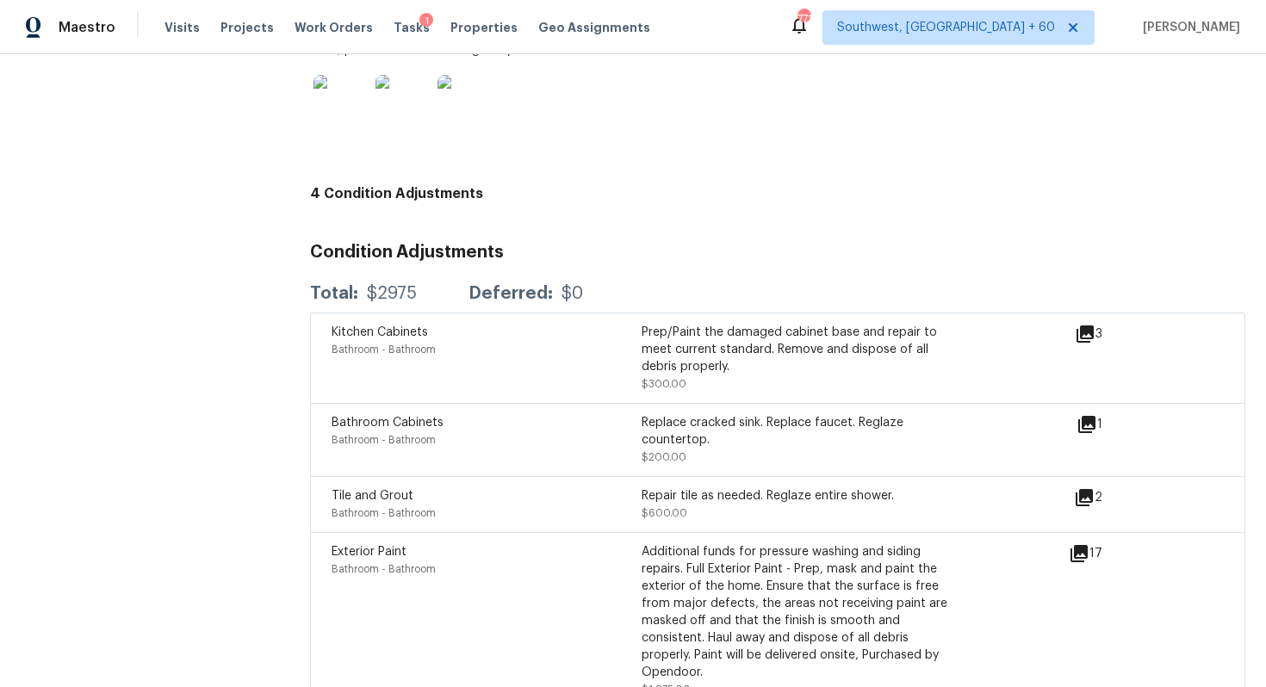
scroll to position [1961, 0]
